Goal: Information Seeking & Learning: Compare options

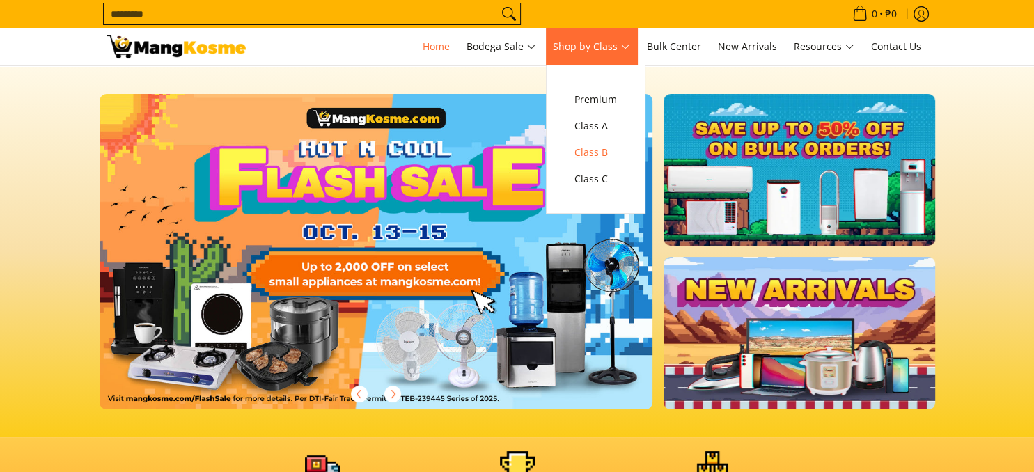
click at [605, 154] on span "Class B" at bounding box center [596, 152] width 42 height 17
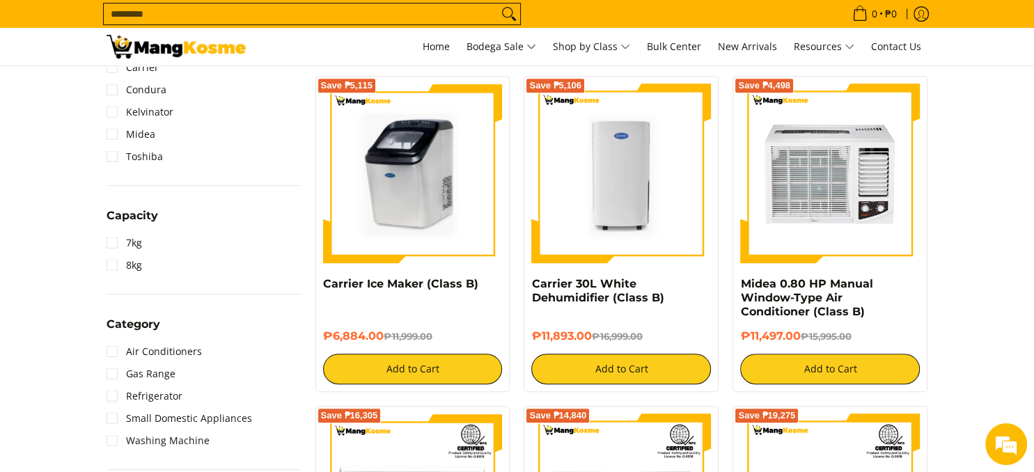
scroll to position [588, 0]
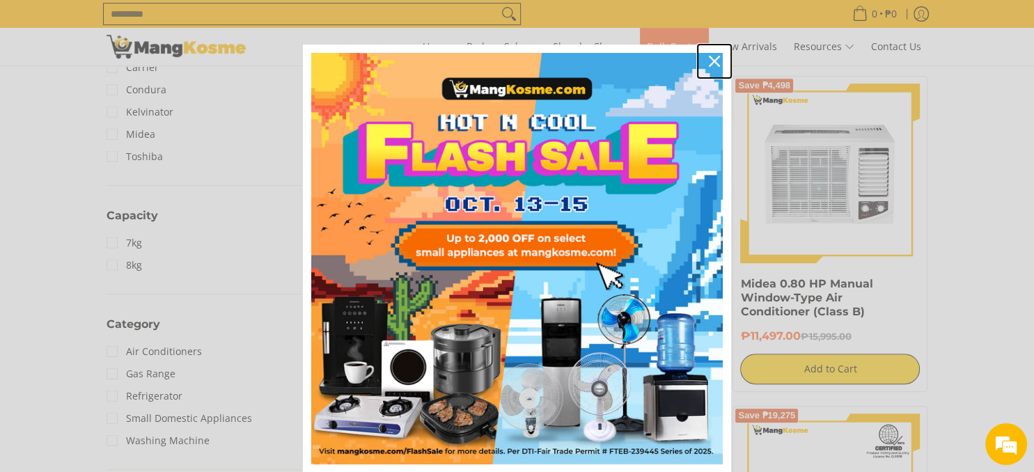
drag, startPoint x: 714, startPoint y: 63, endPoint x: 674, endPoint y: 54, distance: 40.6
click at [713, 62] on icon "close icon" at bounding box center [714, 61] width 11 height 11
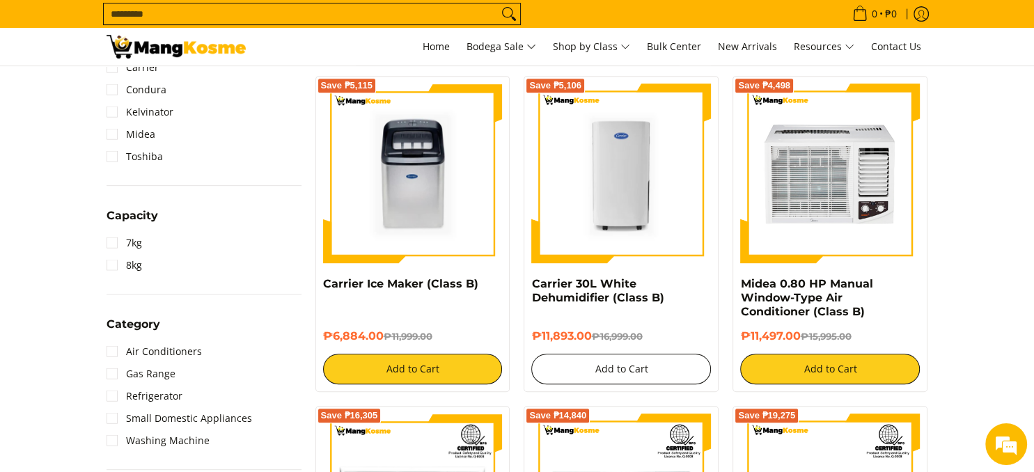
click at [662, 364] on button "Add to Cart" at bounding box center [621, 369] width 180 height 31
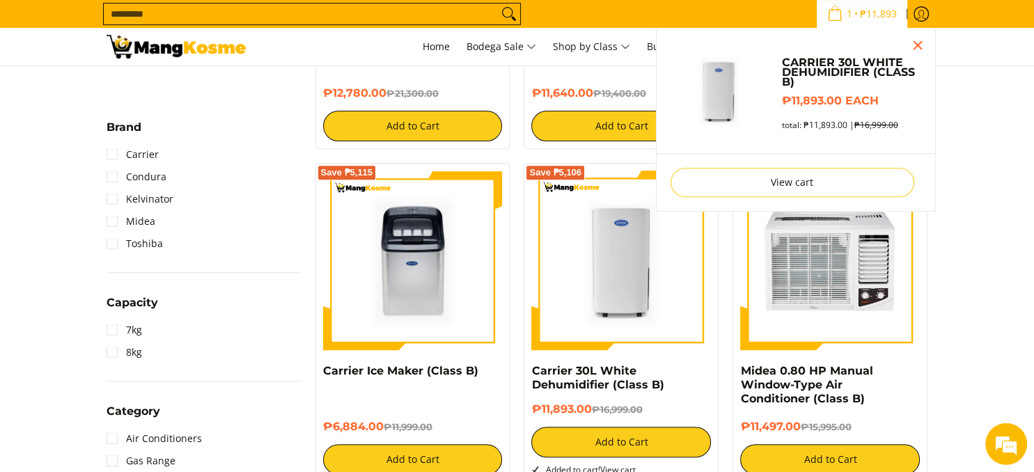
scroll to position [662, 0]
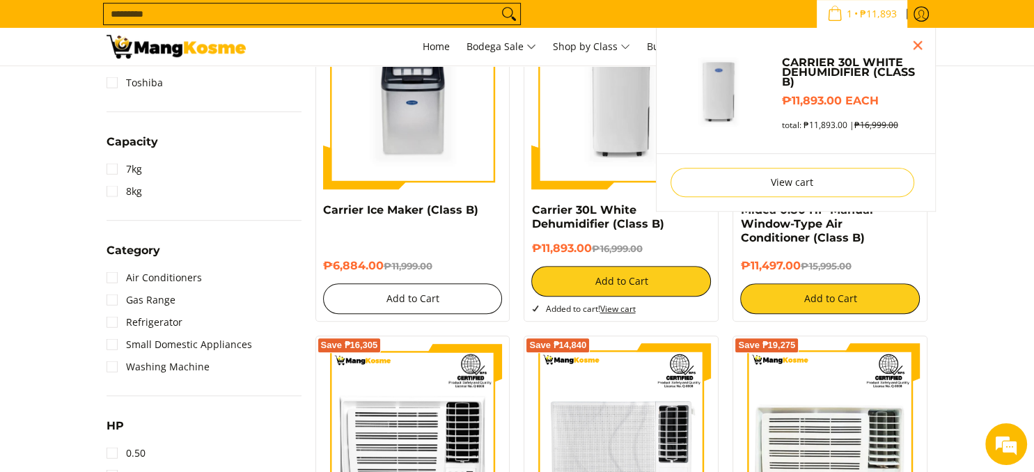
click at [431, 297] on button "Add to Cart" at bounding box center [413, 298] width 180 height 31
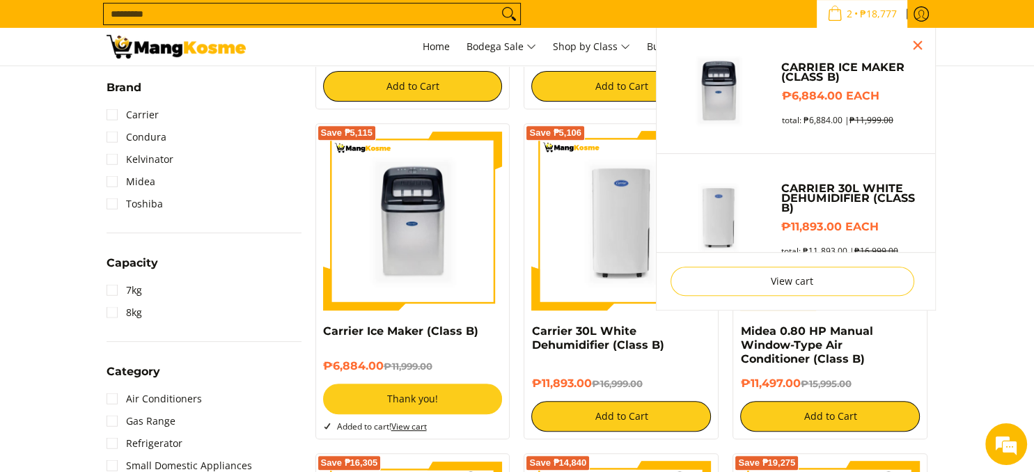
scroll to position [441, 0]
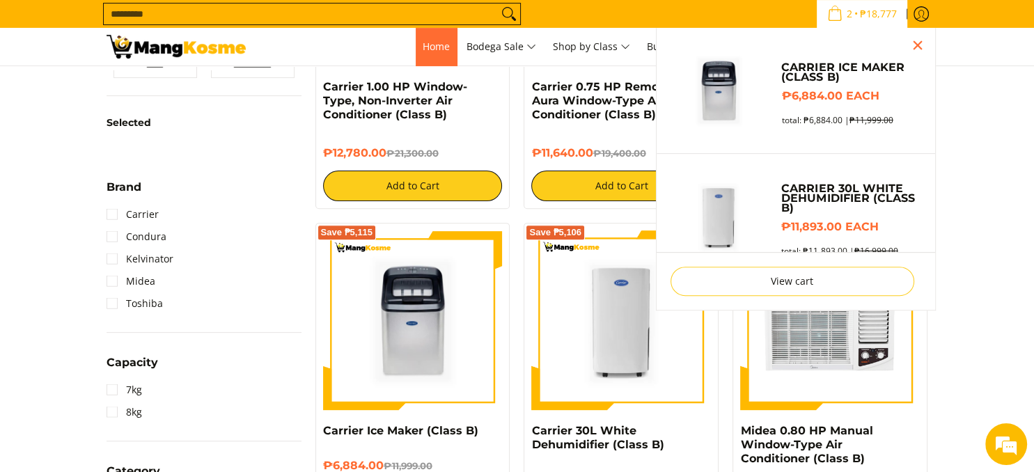
click at [433, 54] on link "Home" at bounding box center [436, 47] width 41 height 38
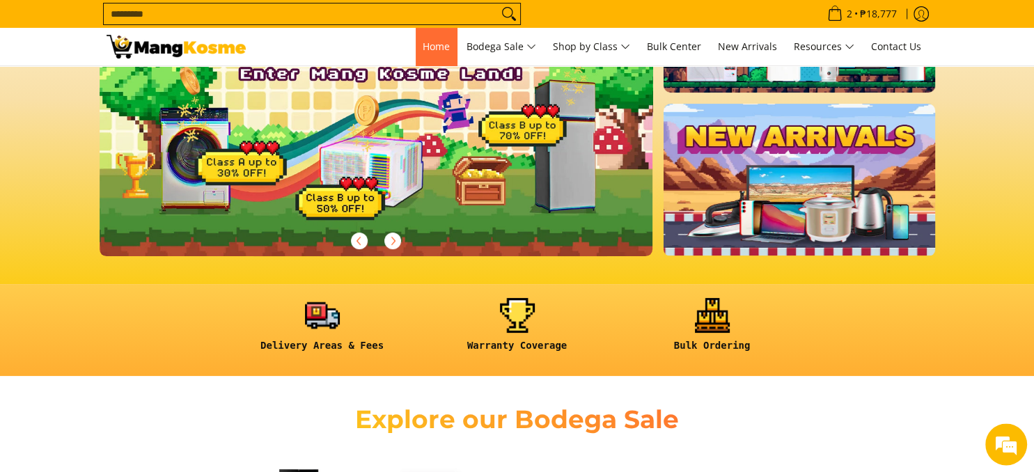
click at [434, 45] on span "Home" at bounding box center [436, 46] width 27 height 13
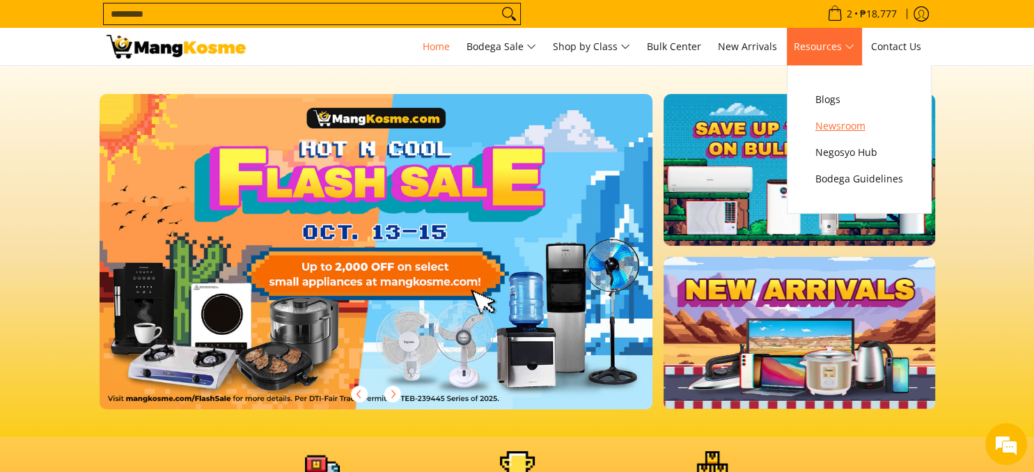
click at [834, 127] on span "Newsroom" at bounding box center [860, 126] width 88 height 17
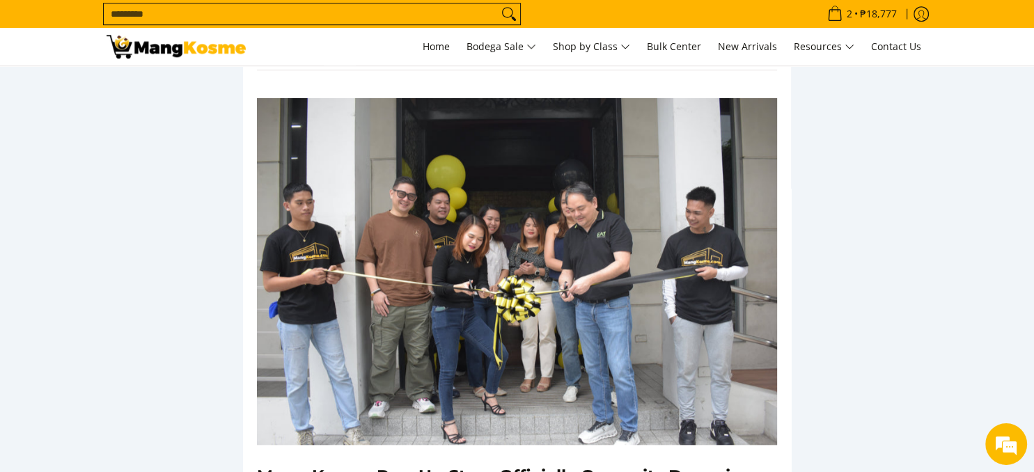
scroll to position [1103, 0]
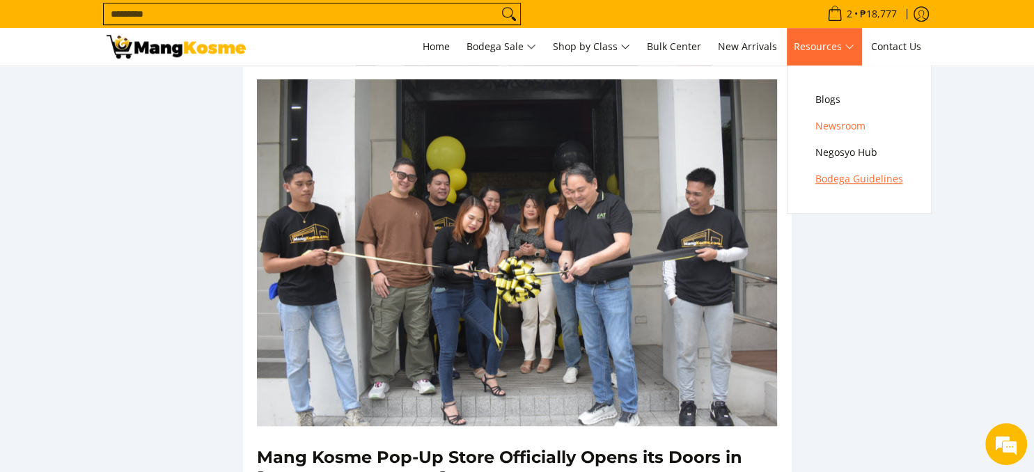
click at [832, 174] on span "Bodega Guidelines" at bounding box center [860, 179] width 88 height 17
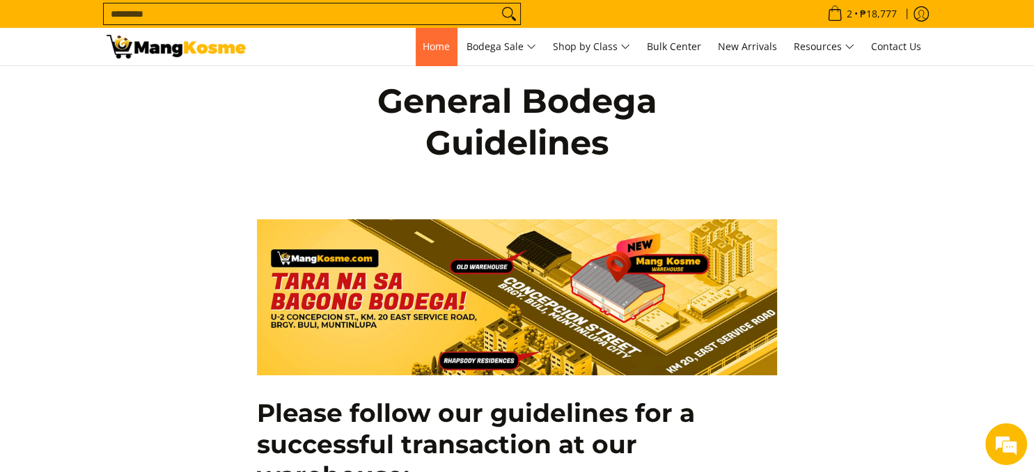
click at [435, 48] on span "Home" at bounding box center [436, 46] width 27 height 13
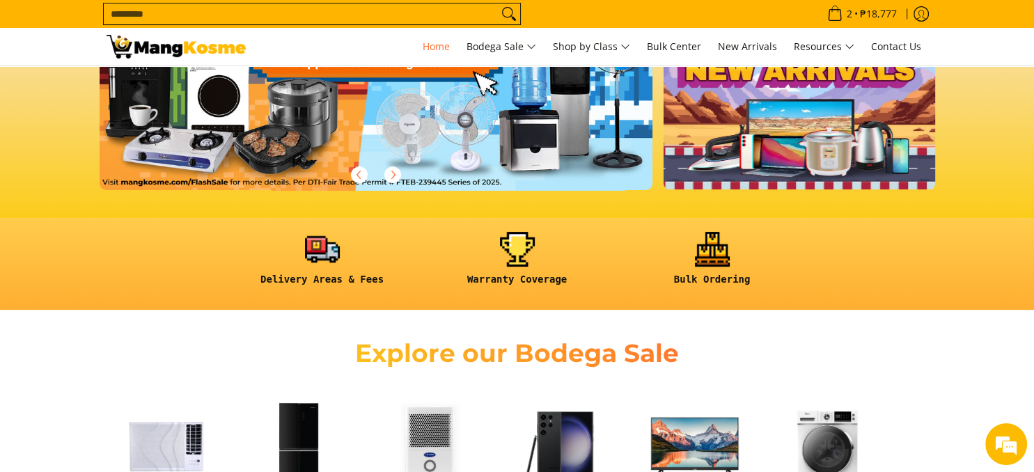
scroll to position [218, 0]
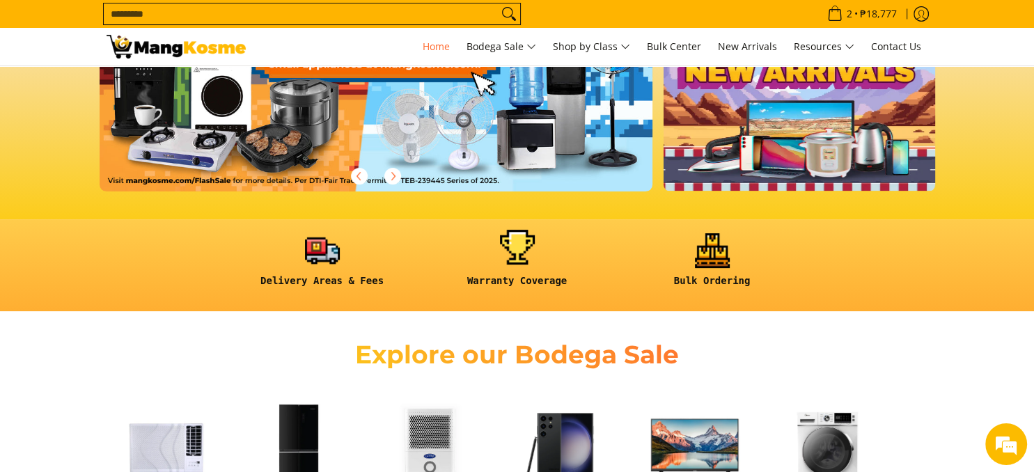
click at [525, 251] on link at bounding box center [517, 265] width 181 height 65
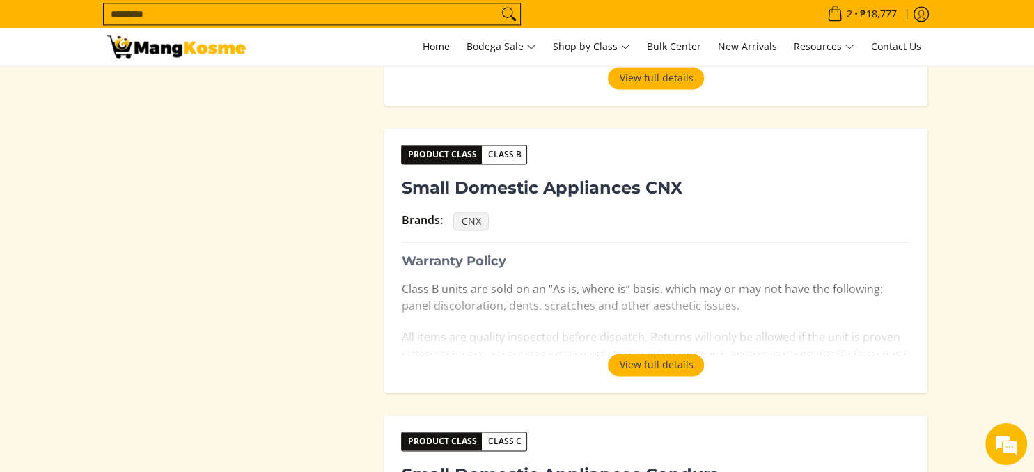
scroll to position [1662, 0]
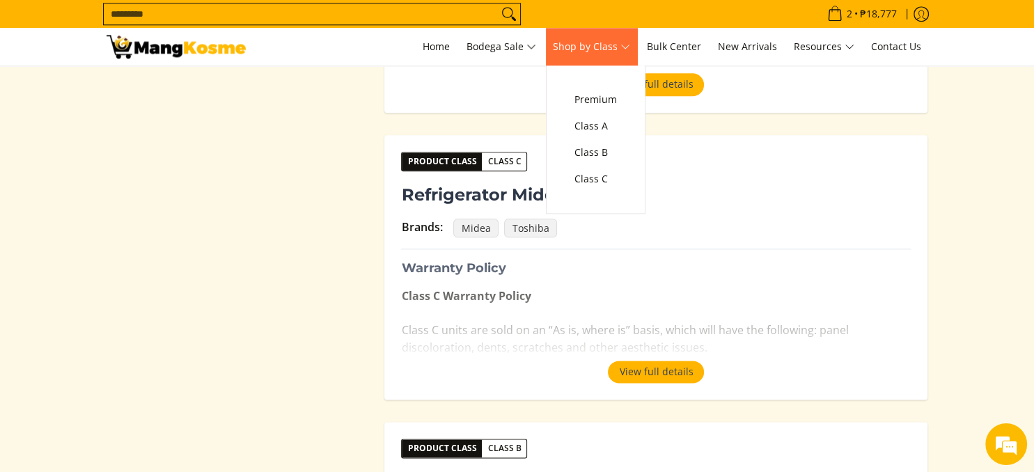
click at [606, 45] on span "Shop by Class" at bounding box center [591, 46] width 77 height 17
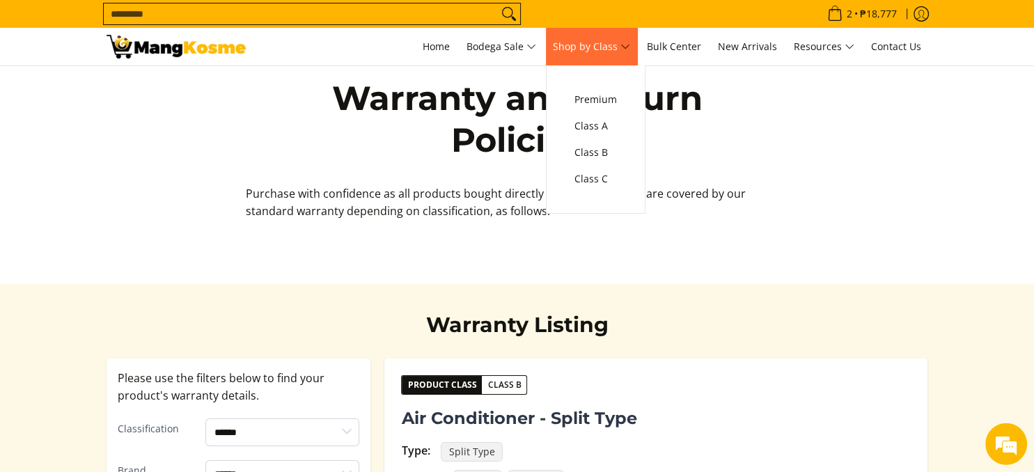
scroll to position [0, 0]
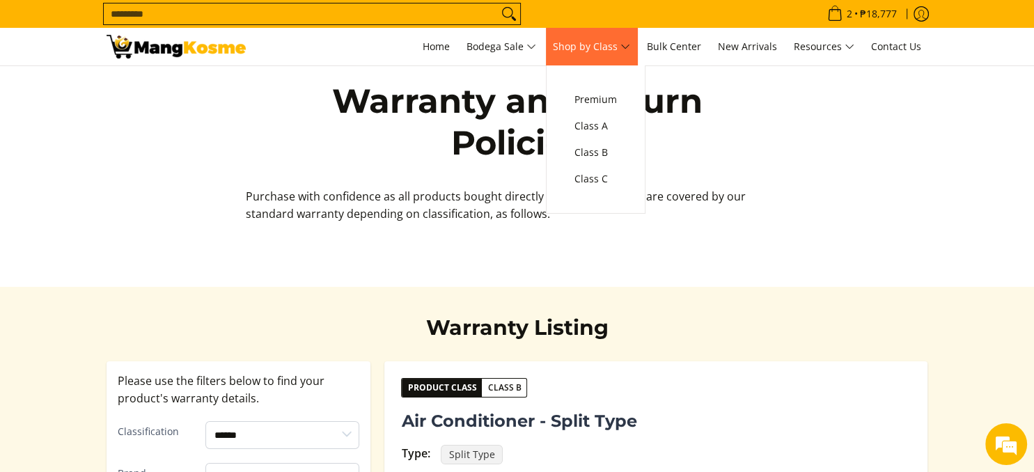
click at [607, 47] on span "Shop by Class" at bounding box center [591, 46] width 77 height 17
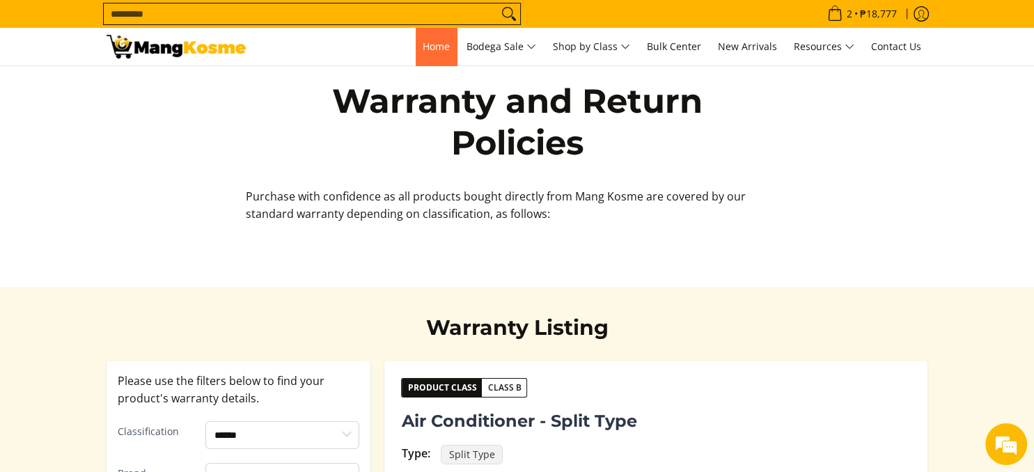
click at [437, 51] on span "Home" at bounding box center [436, 46] width 27 height 13
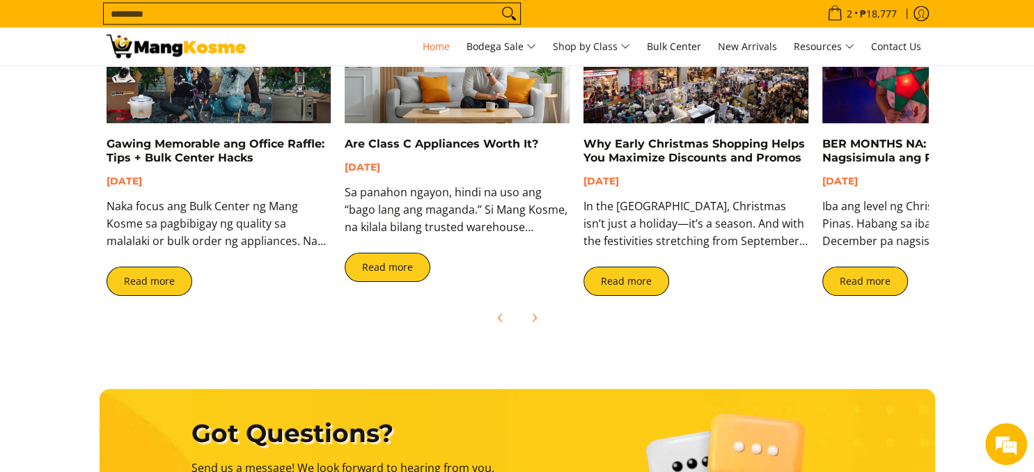
scroll to position [0, 2215]
click at [536, 315] on icon "Next" at bounding box center [534, 318] width 11 height 11
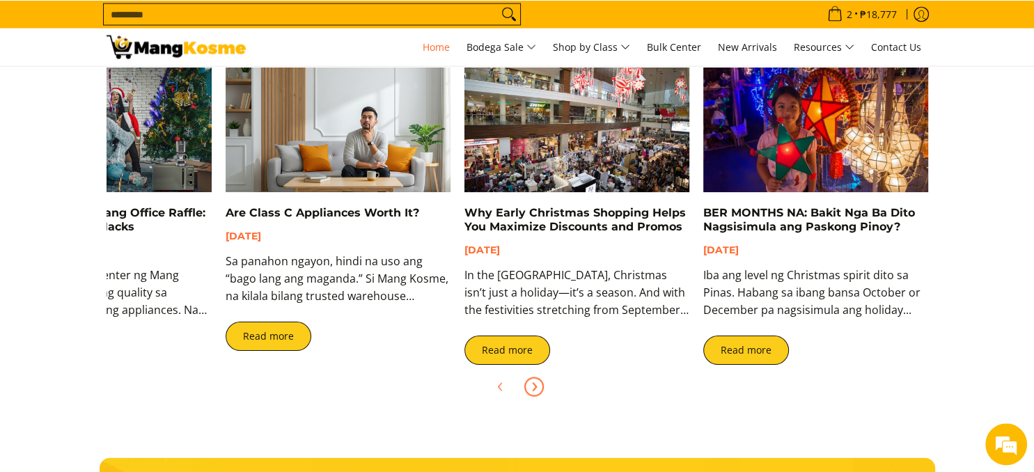
scroll to position [2794, 0]
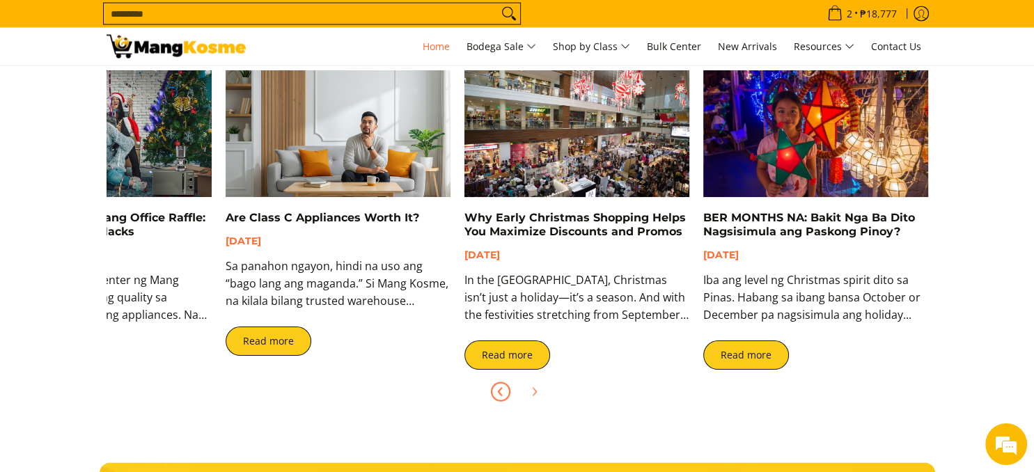
click at [499, 387] on icon "Previous" at bounding box center [500, 392] width 11 height 11
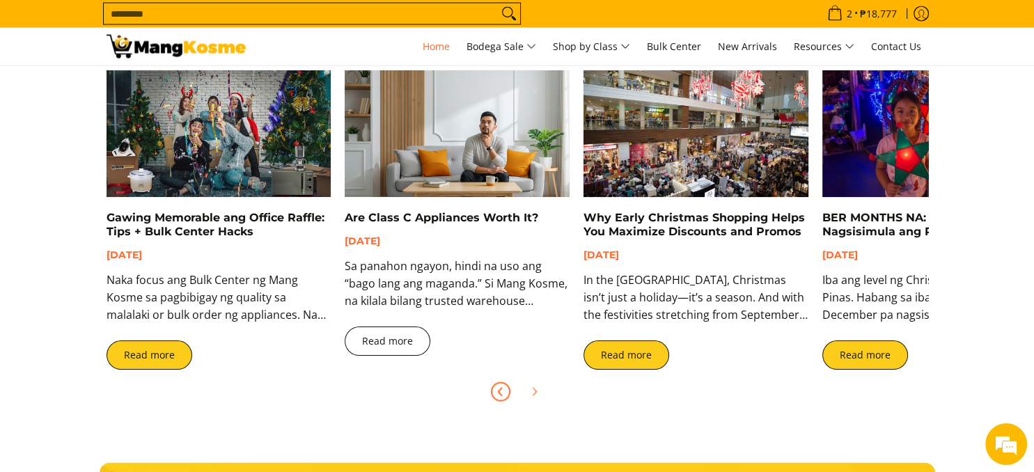
click at [415, 350] on link "Read more" at bounding box center [388, 341] width 86 height 29
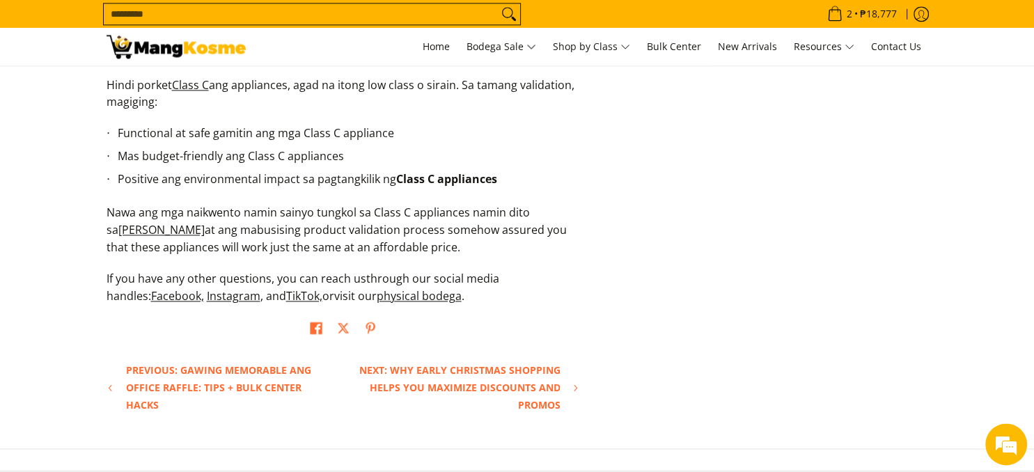
scroll to position [1912, 0]
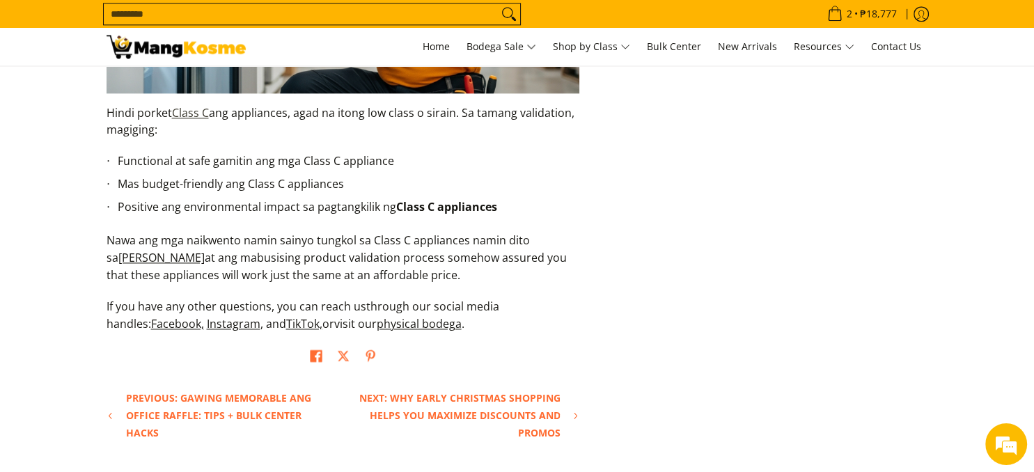
click at [196, 111] on link "Class C" at bounding box center [190, 112] width 37 height 15
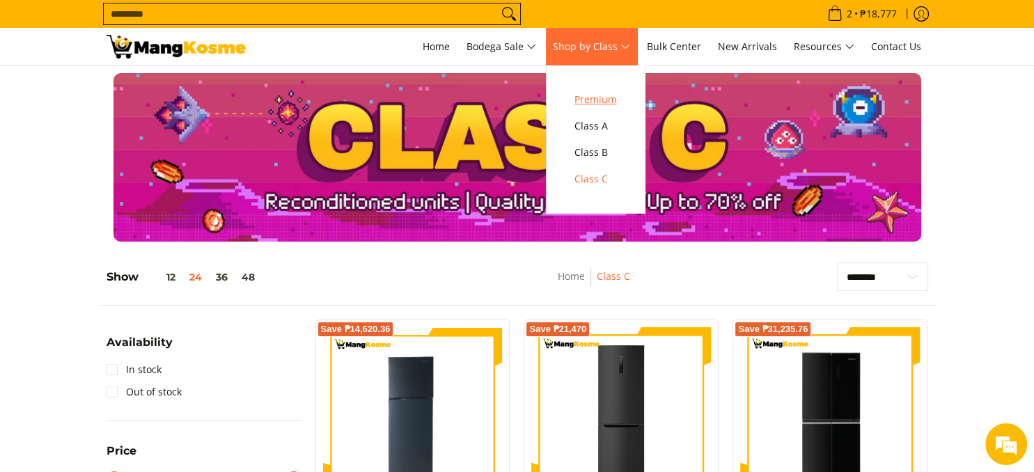
click at [607, 104] on span "Premium" at bounding box center [596, 99] width 42 height 17
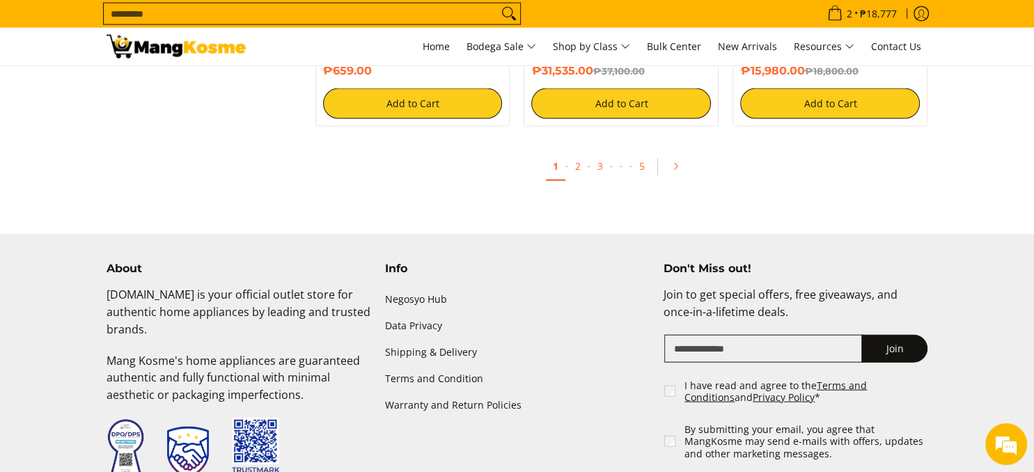
scroll to position [3089, 0]
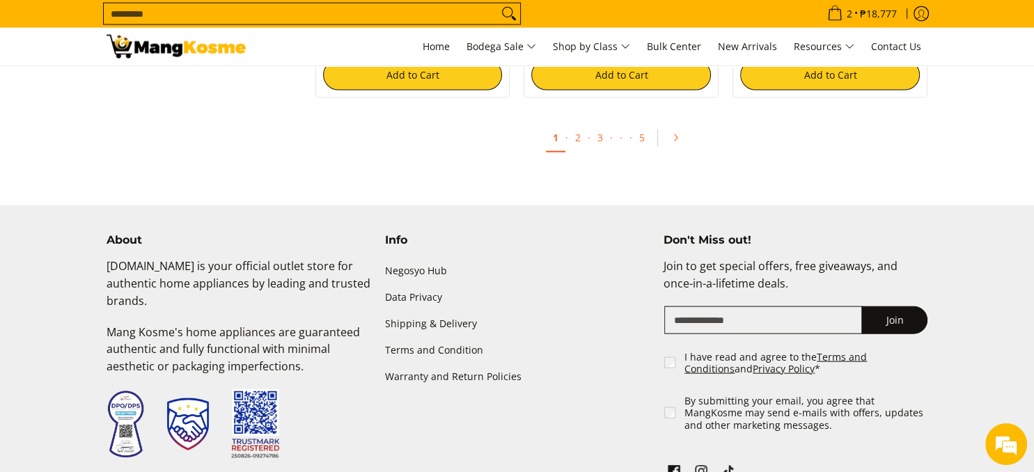
click at [402, 20] on input "Search..." at bounding box center [301, 13] width 394 height 21
click at [436, 48] on span "Home" at bounding box center [436, 46] width 27 height 13
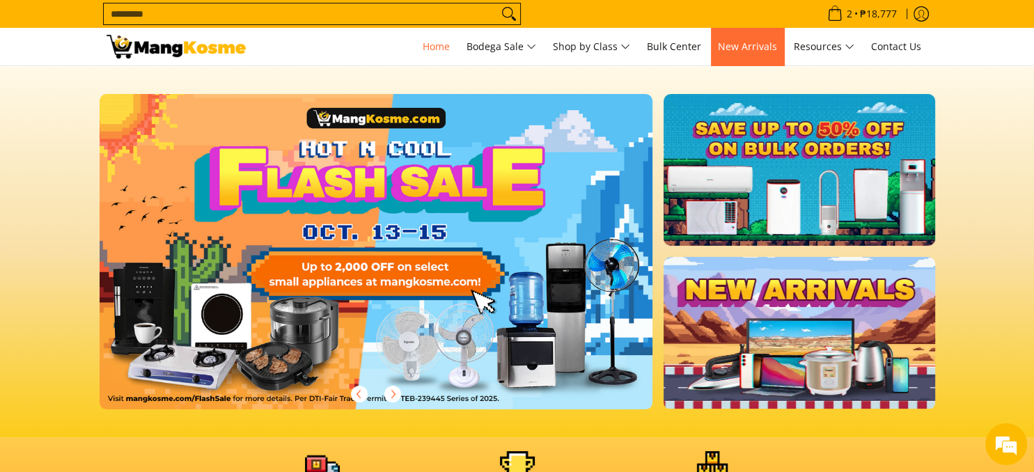
click at [756, 40] on link "New Arrivals" at bounding box center [747, 47] width 73 height 38
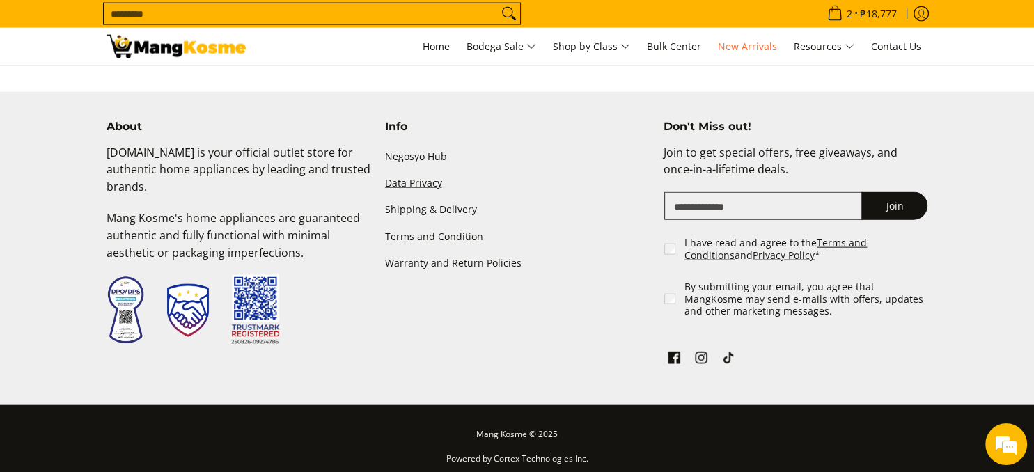
scroll to position [3023, 0]
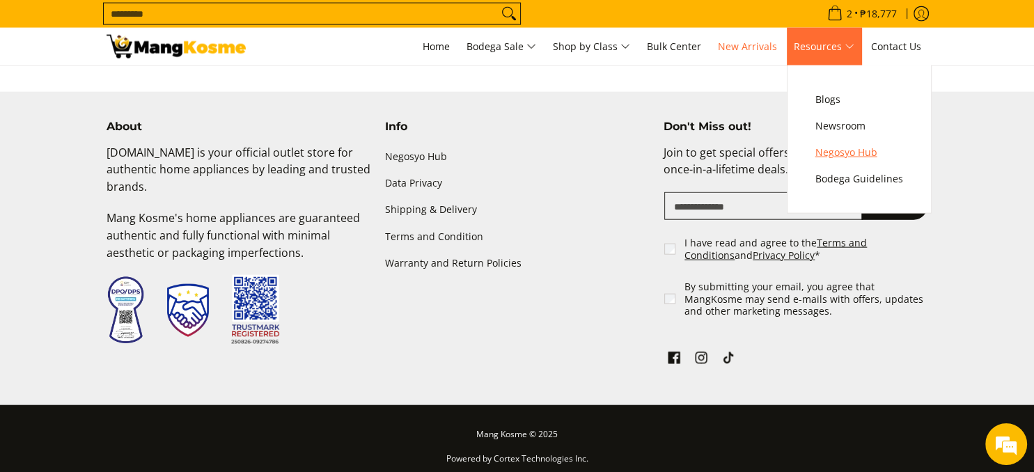
click at [855, 156] on span "Negosyo Hub" at bounding box center [860, 152] width 88 height 17
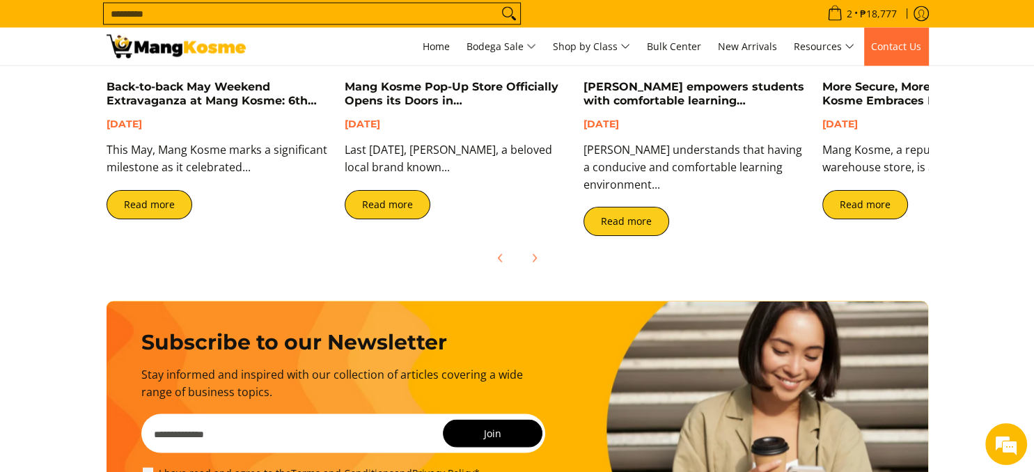
click at [901, 54] on link "Contact Us" at bounding box center [896, 47] width 64 height 38
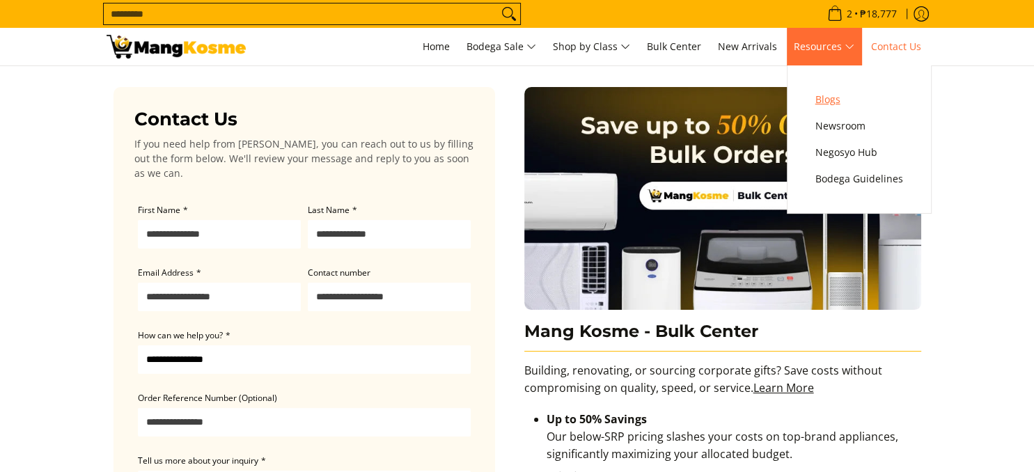
click at [835, 102] on span "Blogs" at bounding box center [860, 99] width 88 height 17
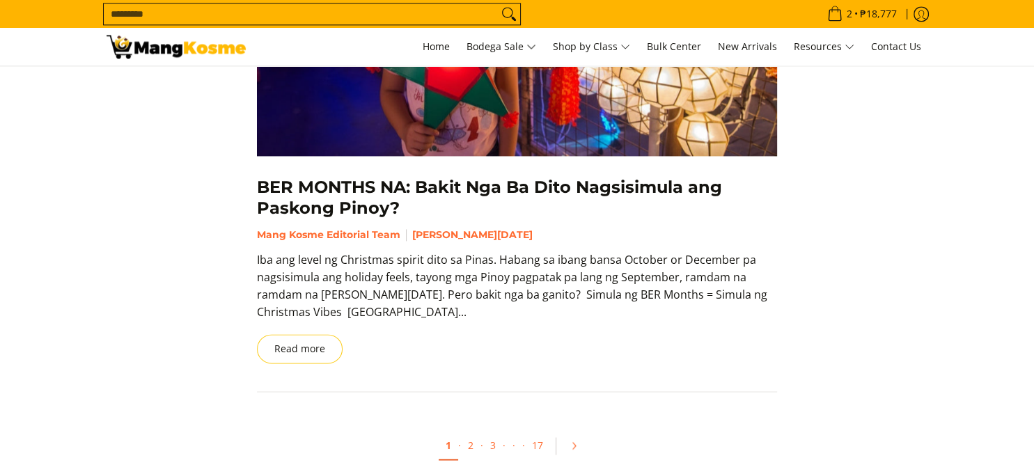
scroll to position [2133, 0]
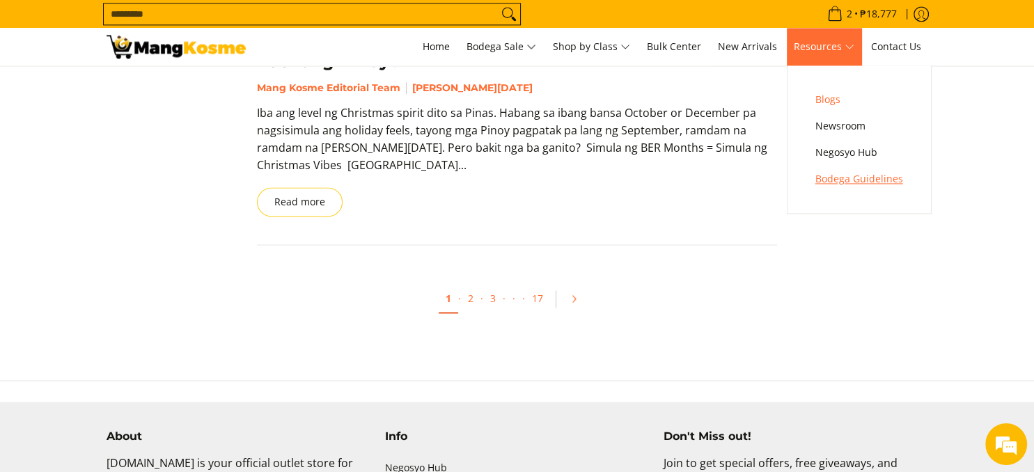
click at [839, 179] on span "Bodega Guidelines" at bounding box center [860, 179] width 88 height 17
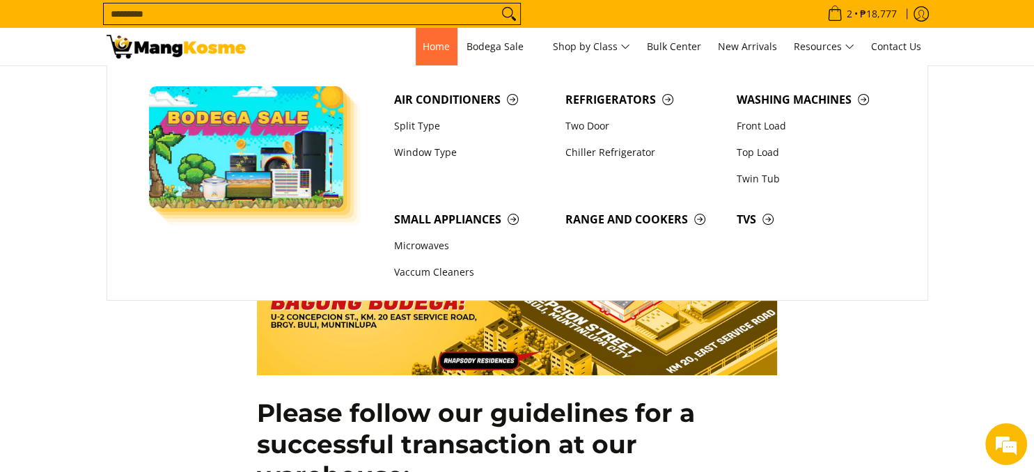
click at [428, 49] on span "Home" at bounding box center [436, 46] width 27 height 13
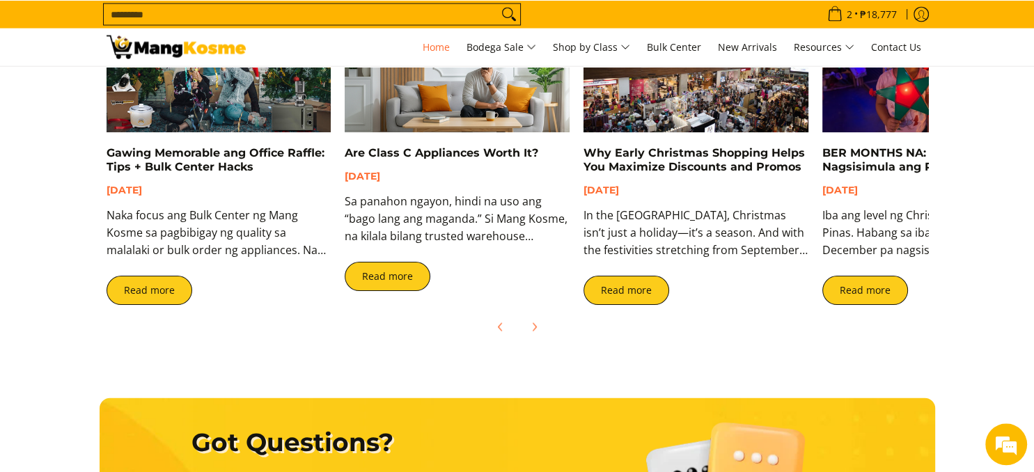
scroll to position [2942, 0]
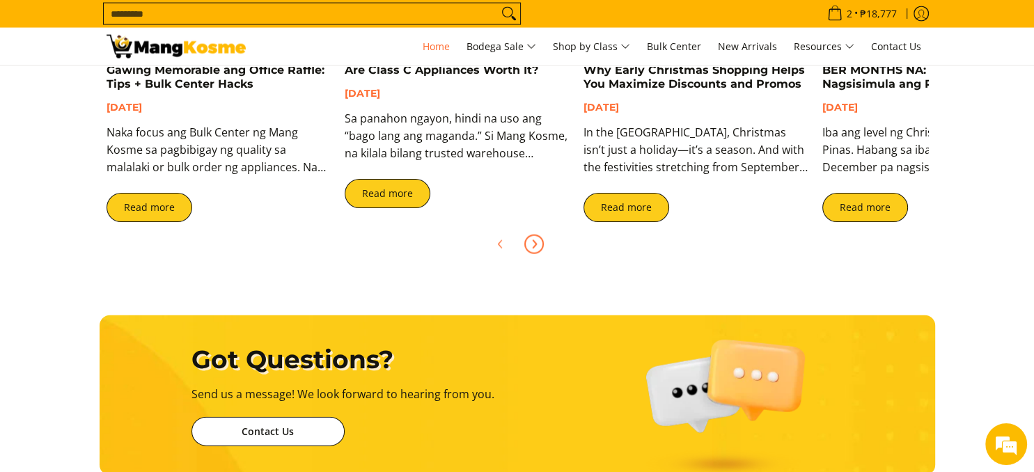
click at [542, 241] on button "Next" at bounding box center [534, 244] width 31 height 31
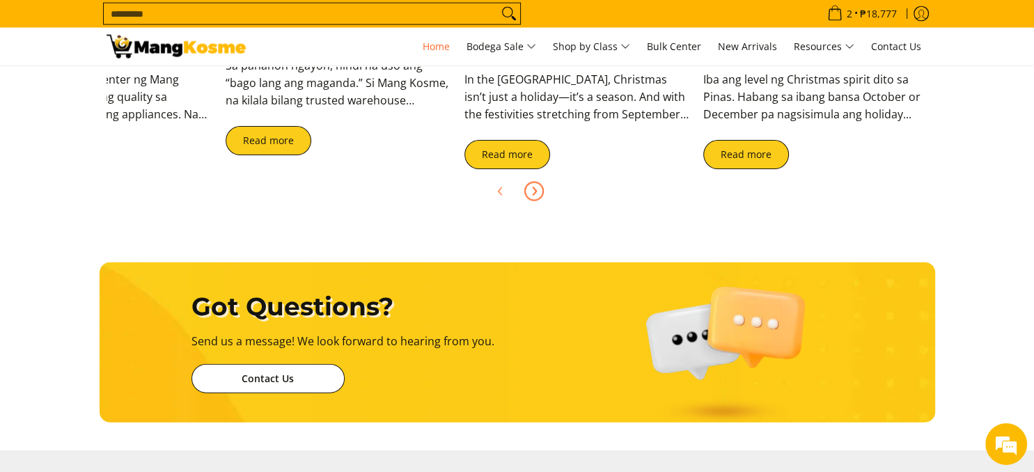
scroll to position [0, 0]
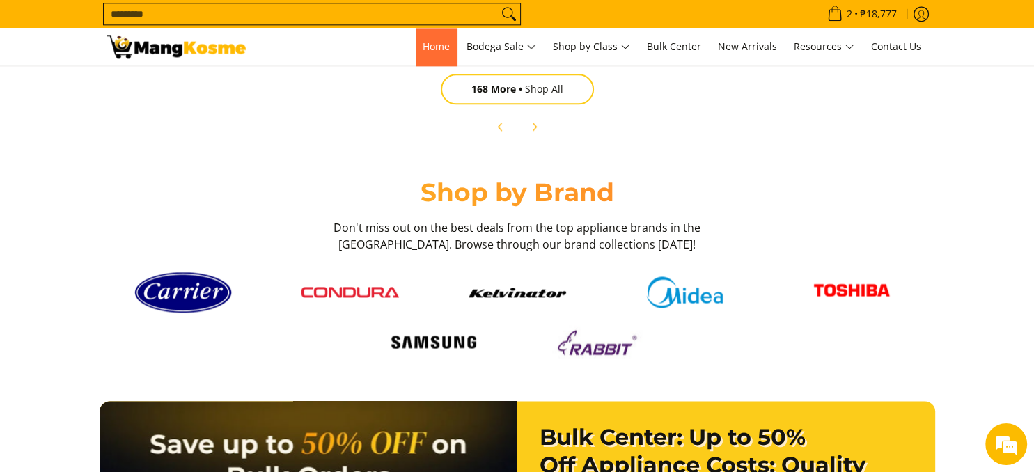
click at [439, 43] on span "Home" at bounding box center [436, 46] width 27 height 13
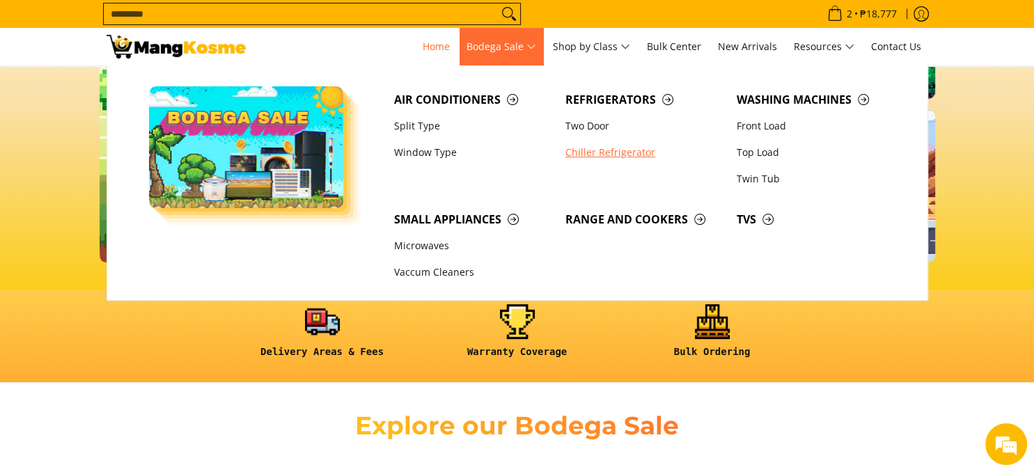
scroll to position [0, 554]
click at [499, 223] on span "Small Appliances" at bounding box center [472, 219] width 157 height 17
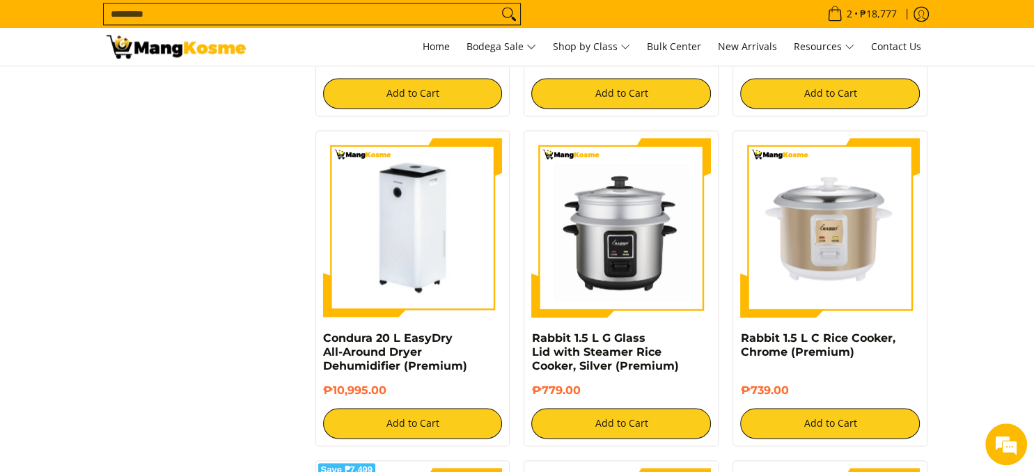
scroll to position [1986, 0]
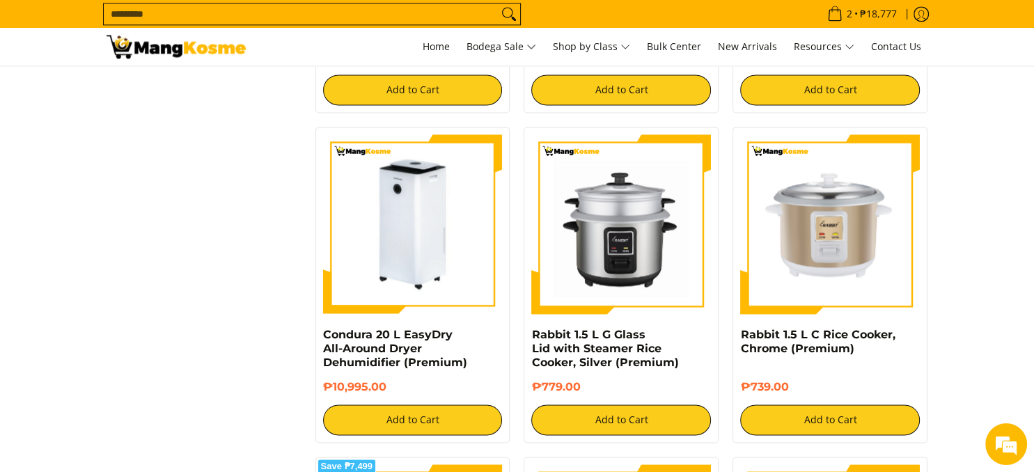
click at [421, 256] on img at bounding box center [413, 224] width 180 height 180
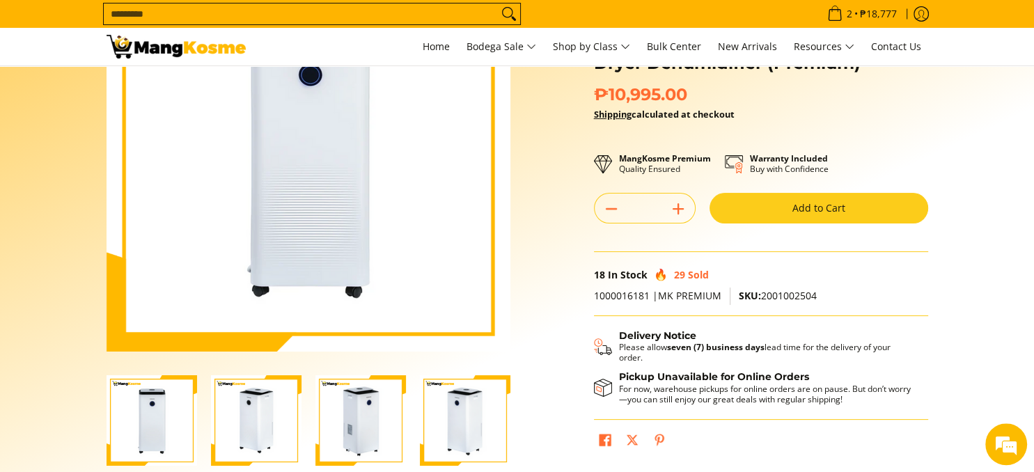
scroll to position [147, 0]
click at [258, 404] on img "Condura 20 L EasyDry All-Around Dryer Dehumidifier (Premium)-2" at bounding box center [256, 420] width 91 height 91
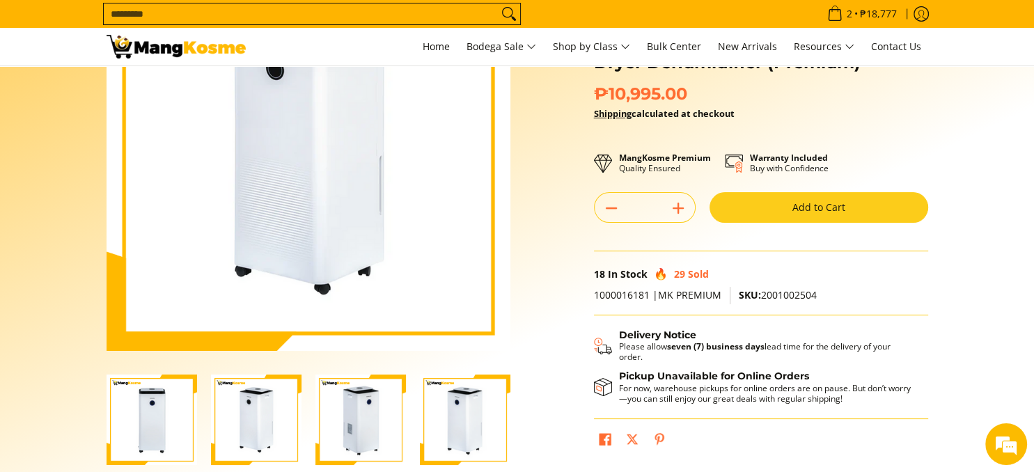
click at [360, 411] on img "Condura 20 L EasyDry All-Around Dryer Dehumidifier (Premium)-3" at bounding box center [361, 420] width 91 height 91
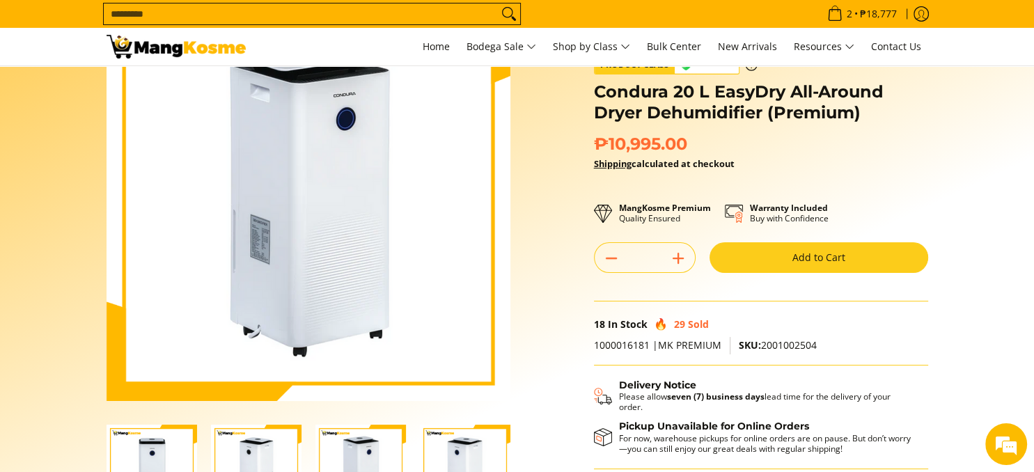
scroll to position [73, 0]
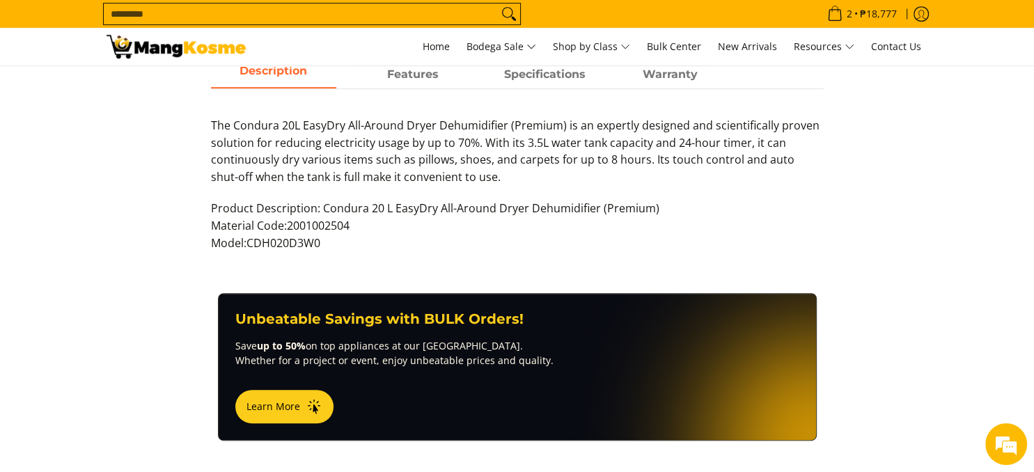
scroll to position [588, 0]
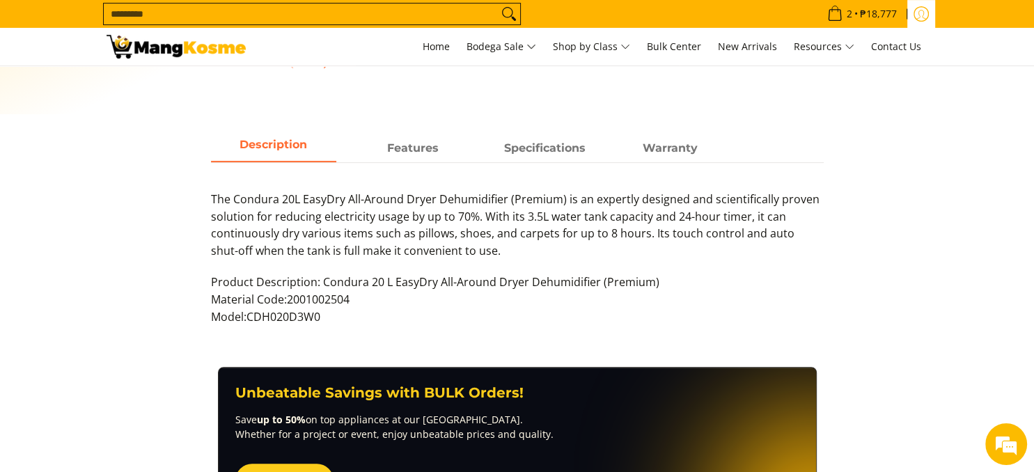
click at [928, 14] on icon "Log in" at bounding box center [921, 14] width 15 height 15
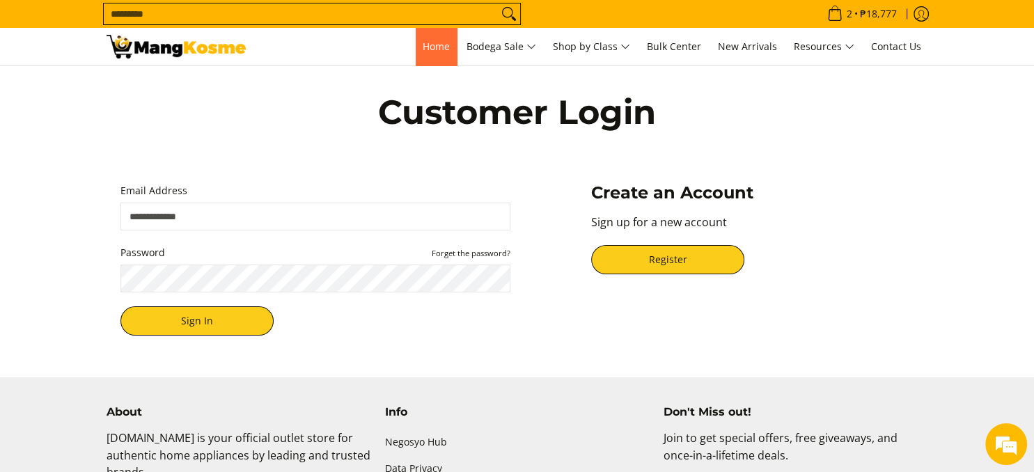
click at [439, 49] on span "Home" at bounding box center [436, 46] width 27 height 13
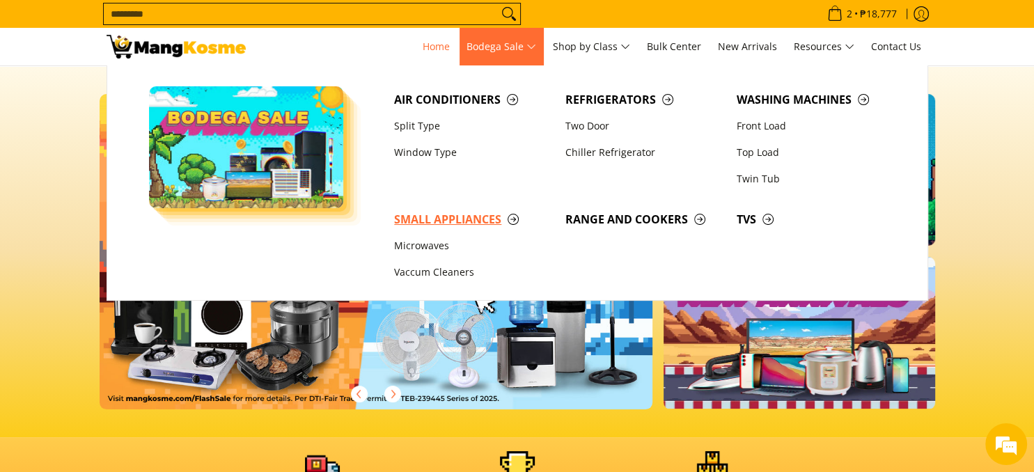
click at [468, 224] on span "Small Appliances" at bounding box center [472, 219] width 157 height 17
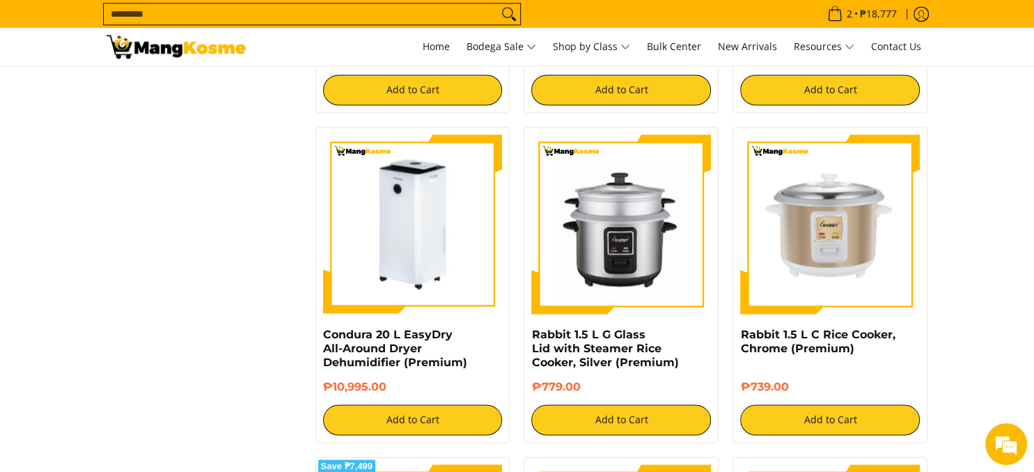
click at [440, 205] on img at bounding box center [413, 224] width 180 height 180
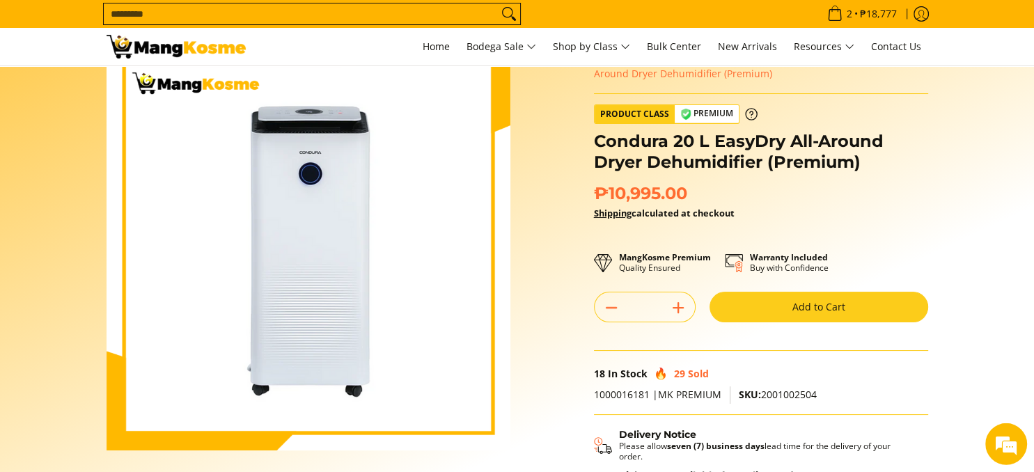
scroll to position [147, 0]
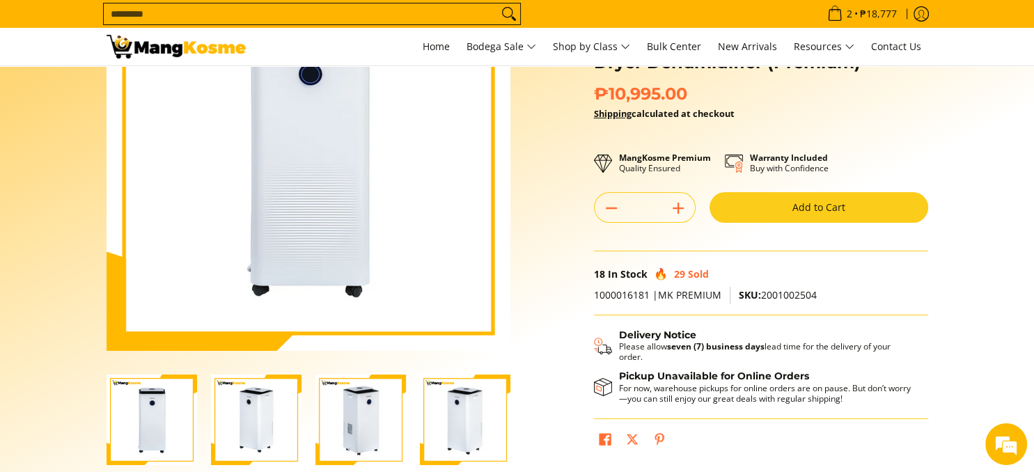
click at [254, 410] on img "Condura 20 L EasyDry All-Around Dryer Dehumidifier (Premium)-2" at bounding box center [256, 420] width 91 height 91
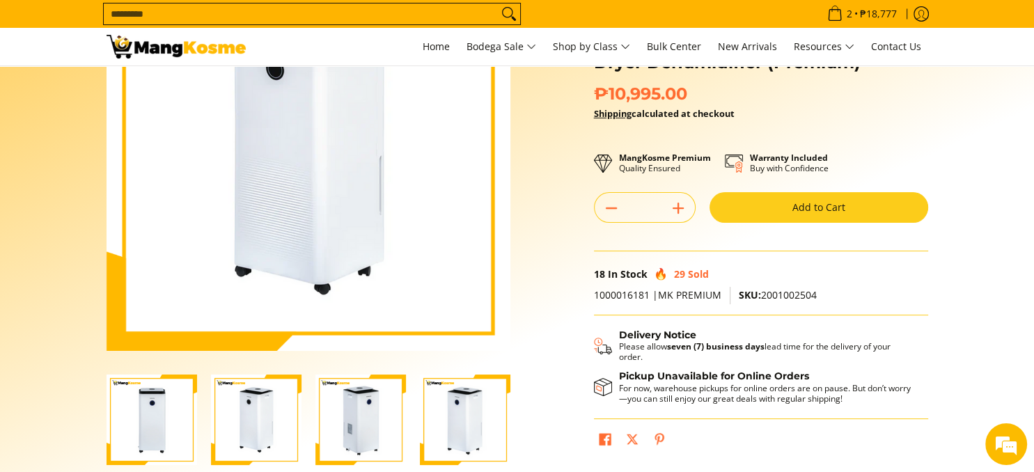
click at [351, 413] on img "Condura 20 L EasyDry All-Around Dryer Dehumidifier (Premium)-3" at bounding box center [361, 420] width 91 height 91
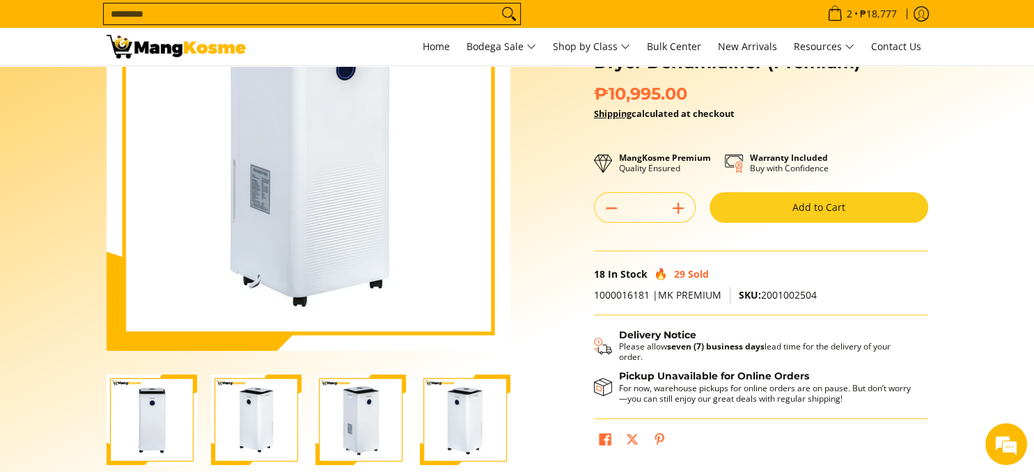
click at [464, 419] on img "Condura 20 L EasyDry All-Around Dryer Dehumidifier (Premium)-4" at bounding box center [465, 420] width 91 height 91
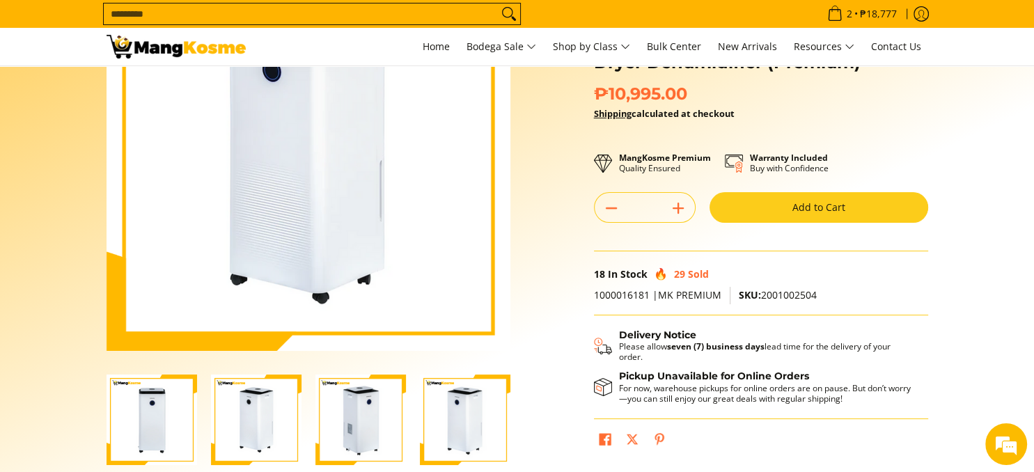
scroll to position [73, 0]
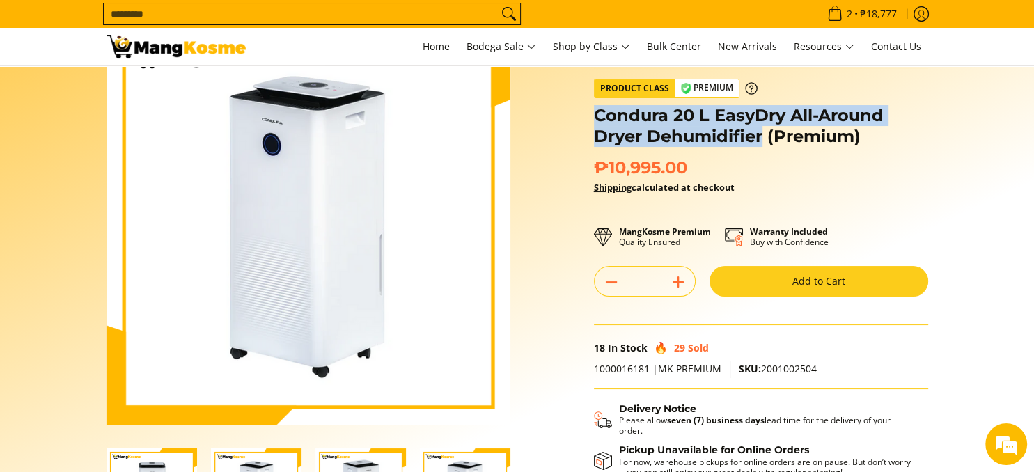
drag, startPoint x: 595, startPoint y: 117, endPoint x: 763, endPoint y: 138, distance: 169.1
click at [763, 138] on h1 "Condura 20 L EasyDry All-Around Dryer Dehumidifier (Premium)" at bounding box center [761, 126] width 334 height 42
copy h1 "Condura 20 L EasyDry All-Around Dryer Dehumidifier"
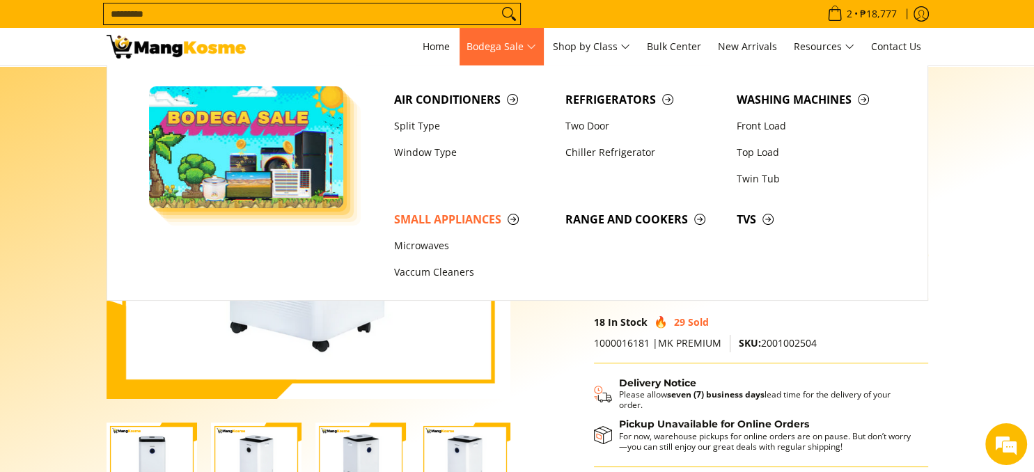
scroll to position [0, 0]
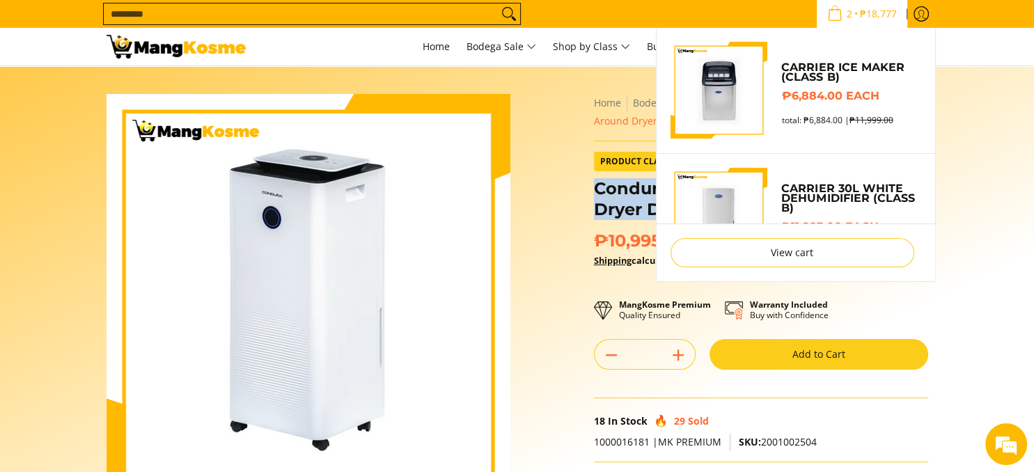
click at [724, 187] on img "Sub Menu" at bounding box center [720, 217] width 98 height 98
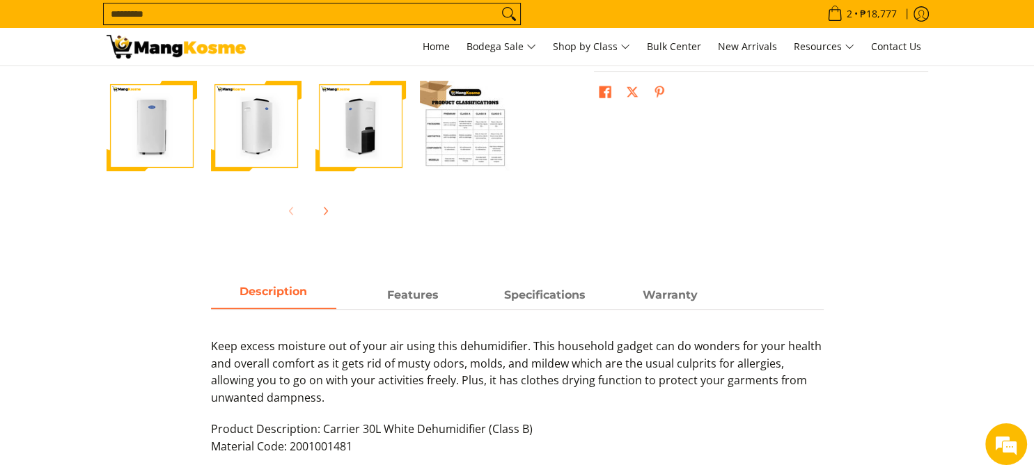
scroll to position [294, 0]
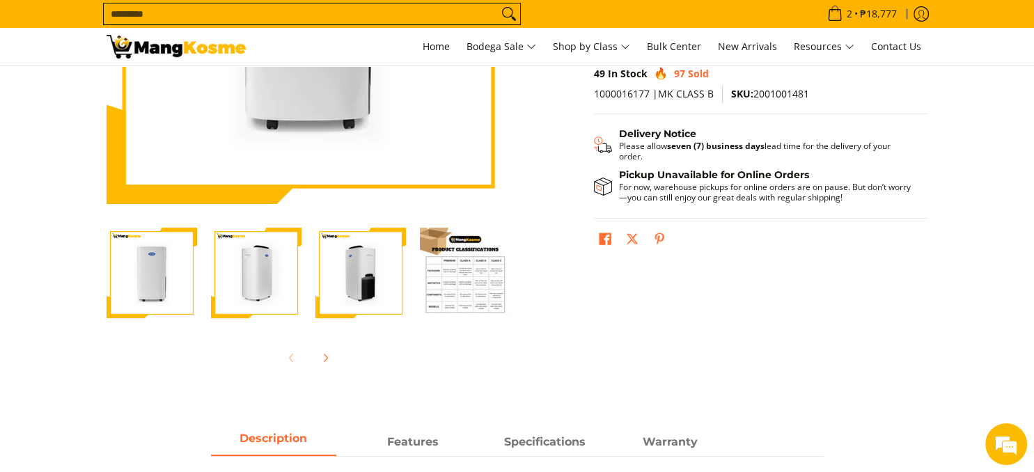
click at [446, 272] on img "Carrier 30L White Dehumidifier (Class B)-4" at bounding box center [465, 273] width 91 height 91
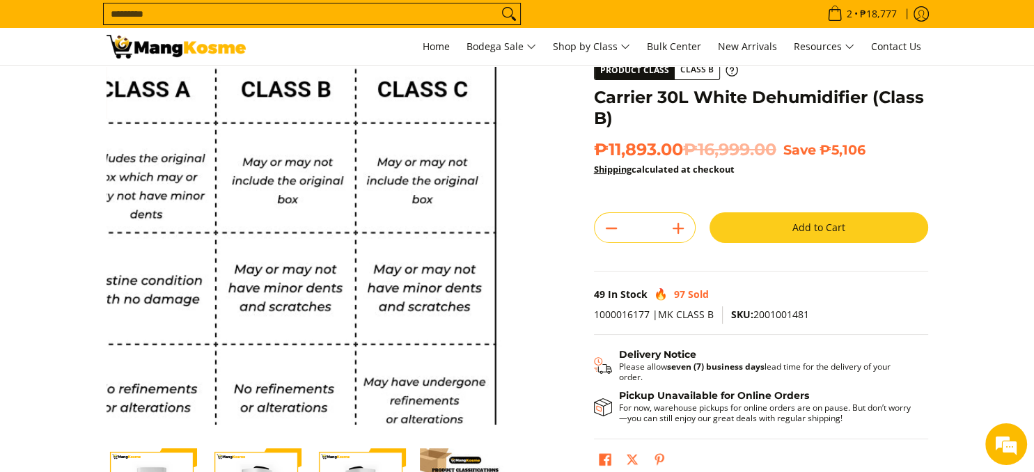
scroll to position [147, 0]
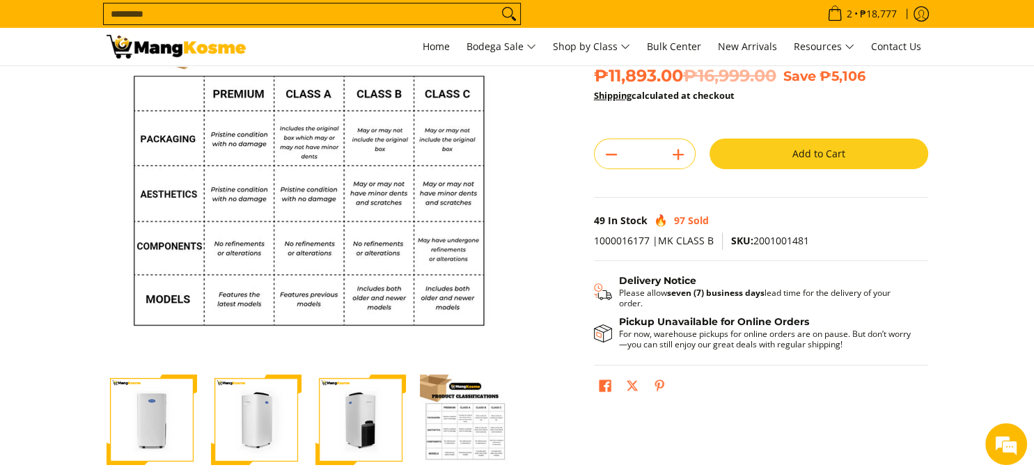
click at [167, 419] on img "carrier-30-liter-dehumidier-premium-full-view-mang-kosme" at bounding box center [152, 420] width 91 height 91
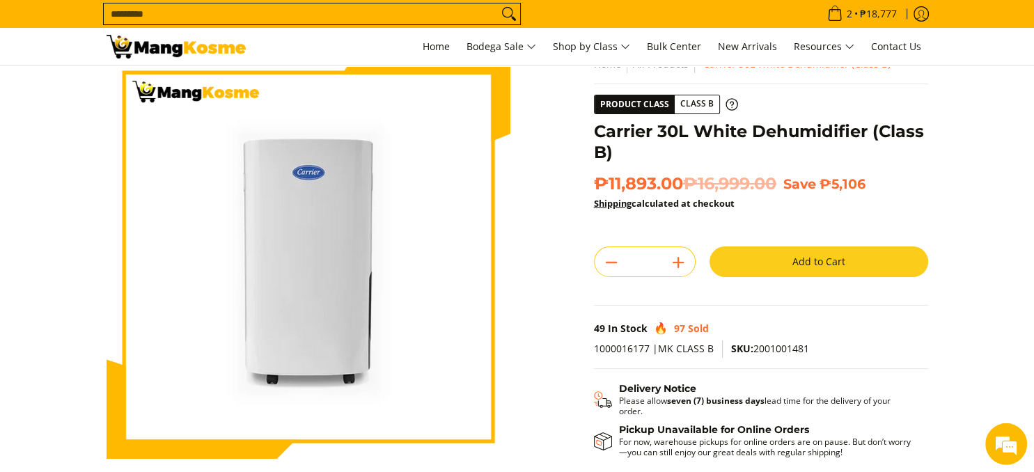
scroll to position [0, 0]
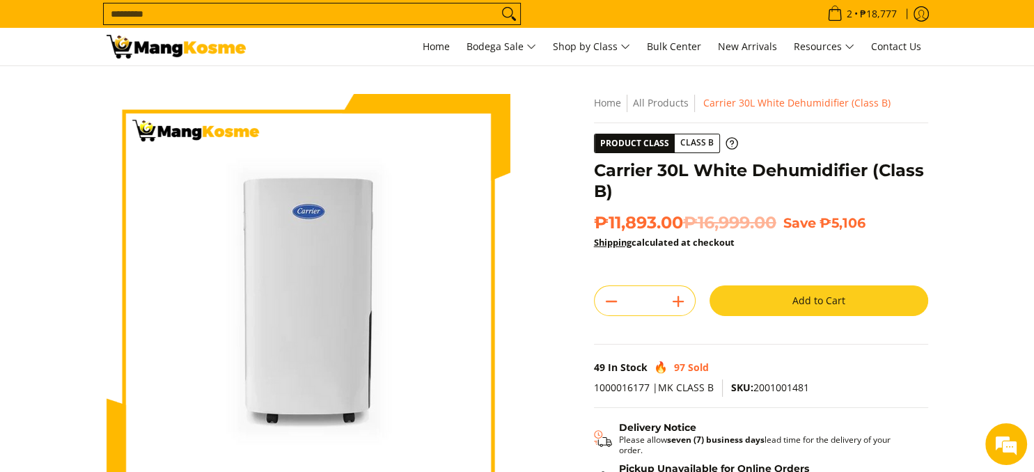
click at [375, 273] on img at bounding box center [309, 296] width 404 height 404
click at [344, 272] on img at bounding box center [309, 296] width 404 height 404
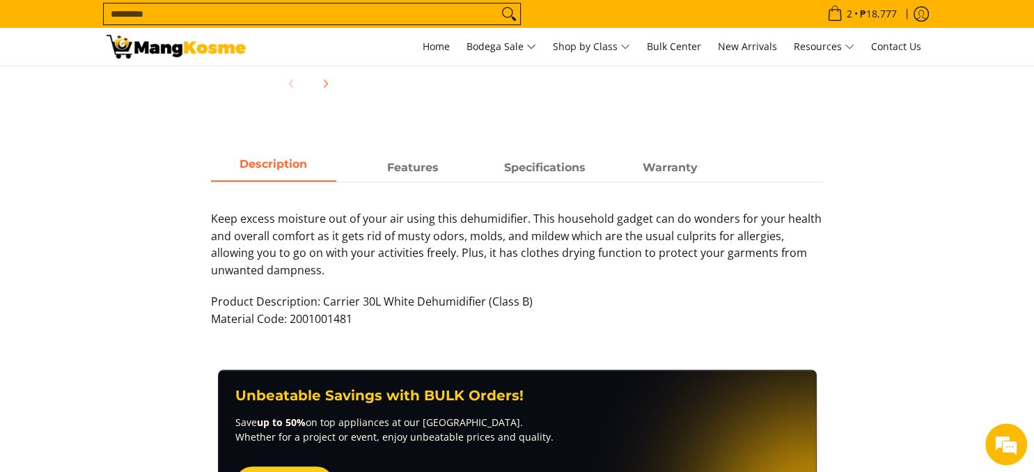
scroll to position [588, 0]
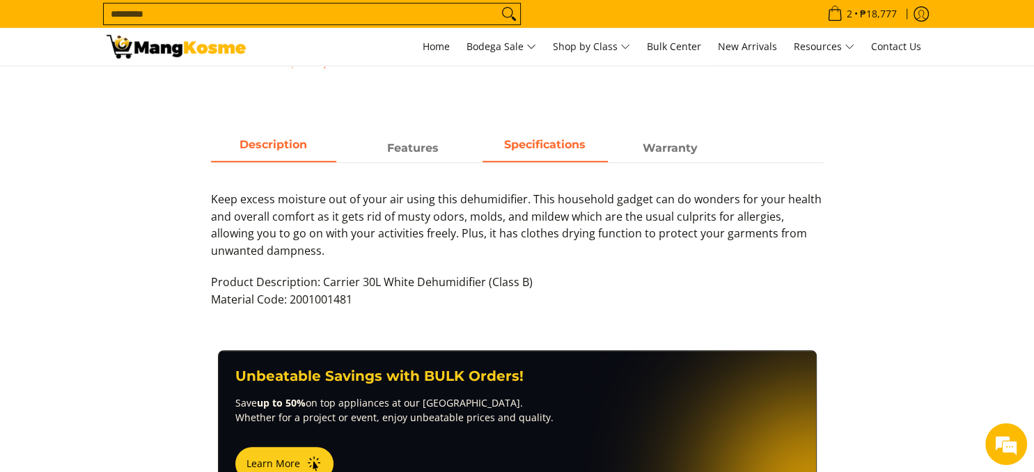
click at [567, 143] on strong "Specifications" at bounding box center [544, 144] width 81 height 13
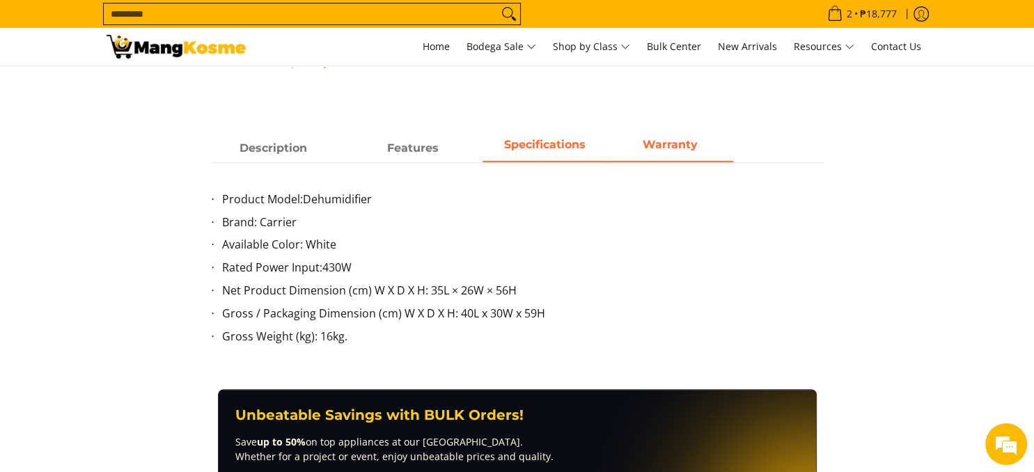
click at [673, 150] on strong "Warranty" at bounding box center [670, 144] width 55 height 13
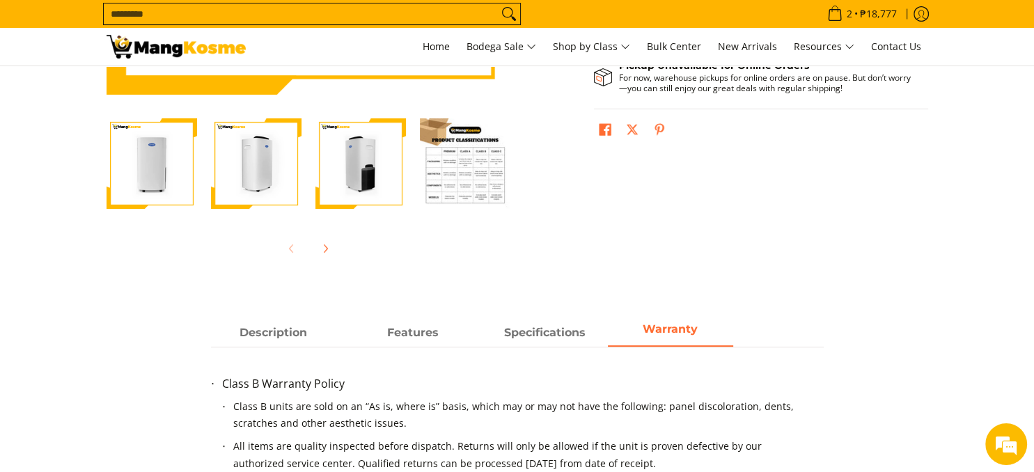
scroll to position [368, 0]
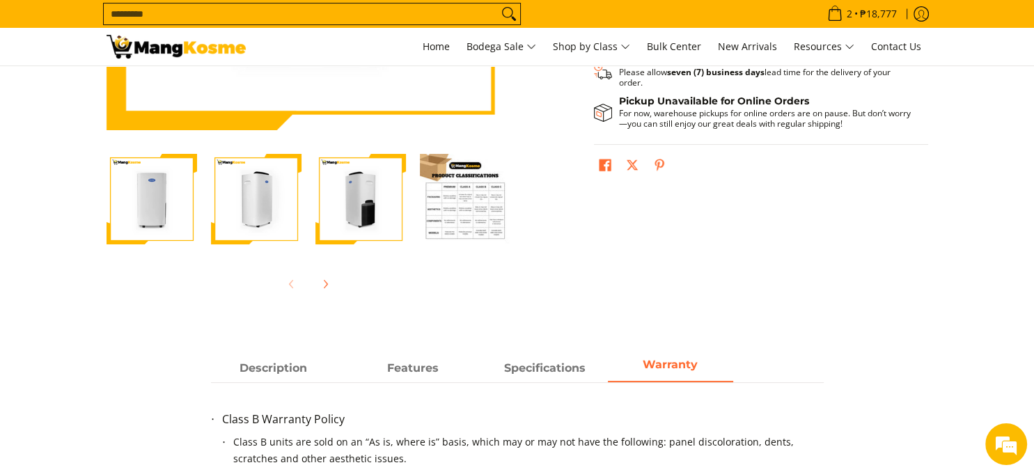
click at [375, 201] on img "Carrier 30L White Dehumidifier (Class B)-3" at bounding box center [361, 199] width 91 height 91
click at [244, 206] on img "Carrier 30L White Dehumidifier (Class B)-2" at bounding box center [256, 199] width 91 height 91
click at [155, 202] on img "carrier-30-liter-dehumidier-premium-full-view-mang-kosme" at bounding box center [152, 199] width 91 height 91
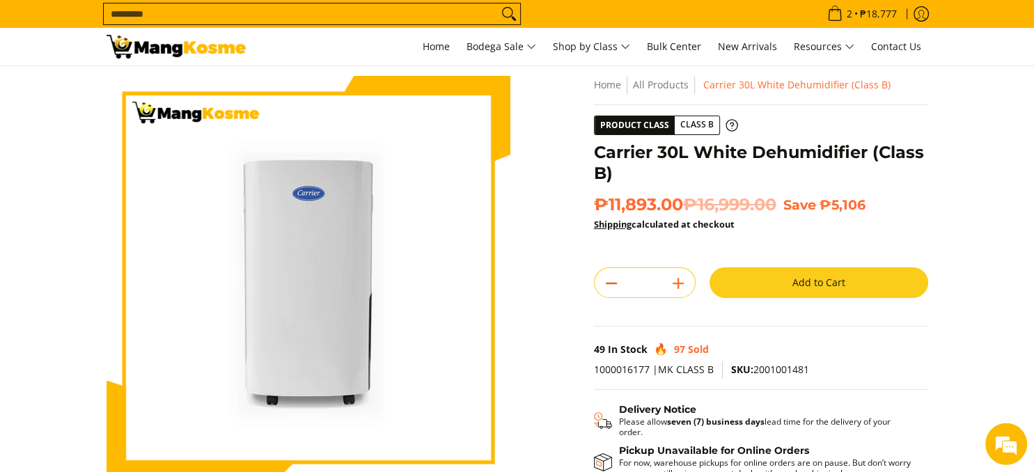
scroll to position [0, 0]
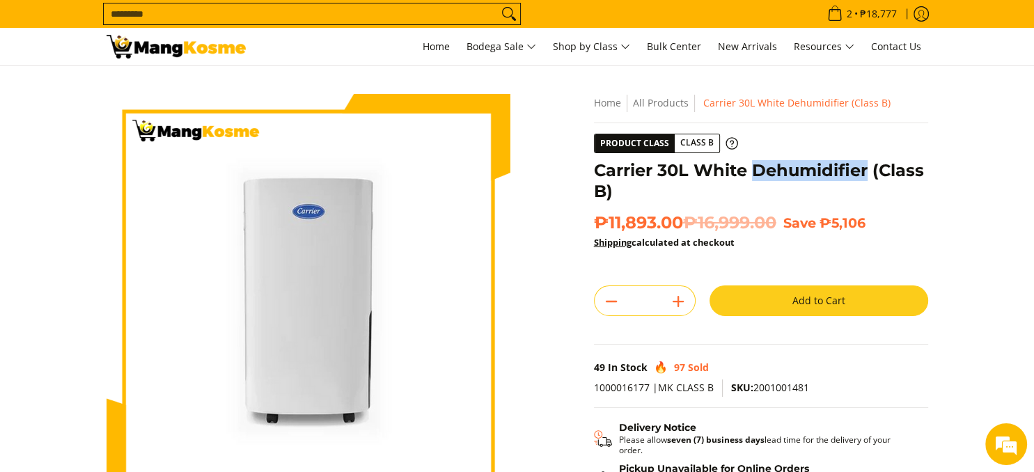
drag, startPoint x: 750, startPoint y: 169, endPoint x: 866, endPoint y: 167, distance: 116.3
click at [866, 167] on h1 "Carrier 30L White Dehumidifier (Class B)" at bounding box center [761, 181] width 334 height 42
copy h1 "Dehumidifier"
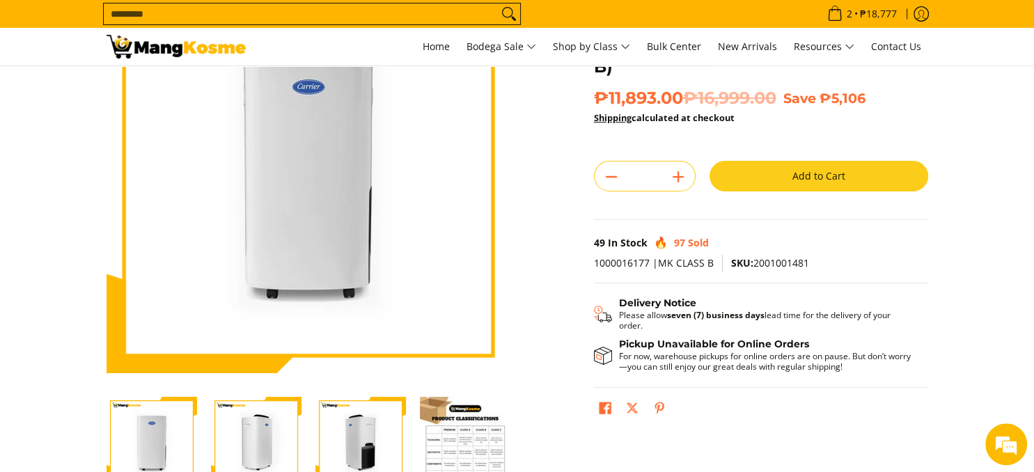
scroll to position [147, 0]
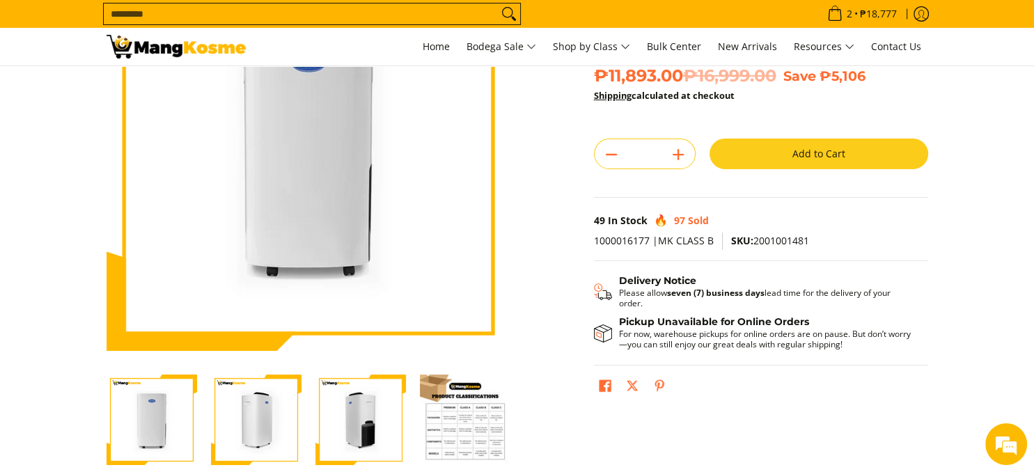
click at [619, 434] on div "Skip to Main Content Enable zoom Disable zoom Enable zoom Disable zoom Enable z…" at bounding box center [518, 244] width 836 height 594
click at [609, 155] on icon "Subtract" at bounding box center [612, 155] width 20 height 20
click at [554, 149] on div "Skip to Main Content Enable zoom Disable zoom Enable zoom Disable zoom Enable z…" at bounding box center [518, 244] width 836 height 594
click at [942, 355] on section "Skip to Main Content Enable zoom Disable zoom Enable zoom Disable zoom Enable z…" at bounding box center [517, 237] width 1034 height 636
click at [556, 168] on div "Skip to Main Content Enable zoom Disable zoom Enable zoom Disable zoom Enable z…" at bounding box center [518, 244] width 836 height 594
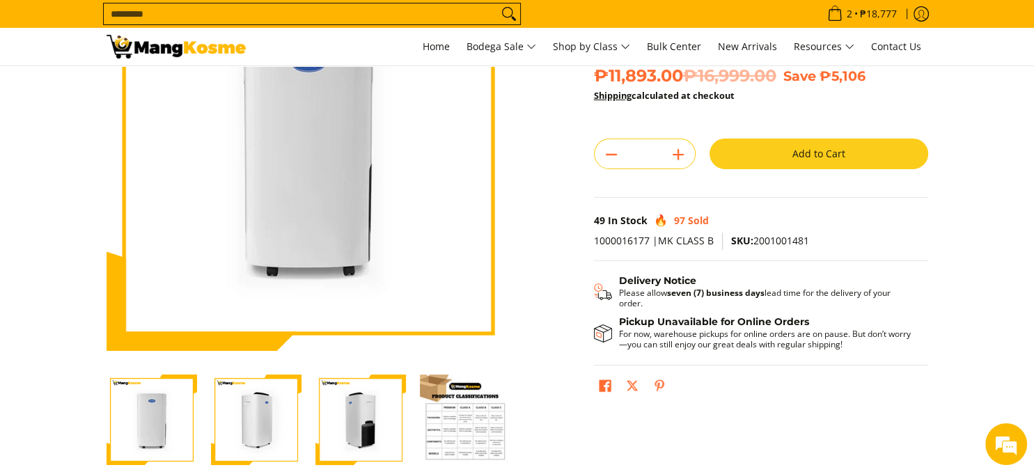
click at [793, 430] on div "Skip to Main Content Enable zoom Disable zoom Enable zoom Disable zoom Enable z…" at bounding box center [518, 244] width 836 height 594
click at [717, 416] on div "Skip to Main Content Enable zoom Disable zoom Enable zoom Disable zoom Enable z…" at bounding box center [518, 244] width 836 height 594
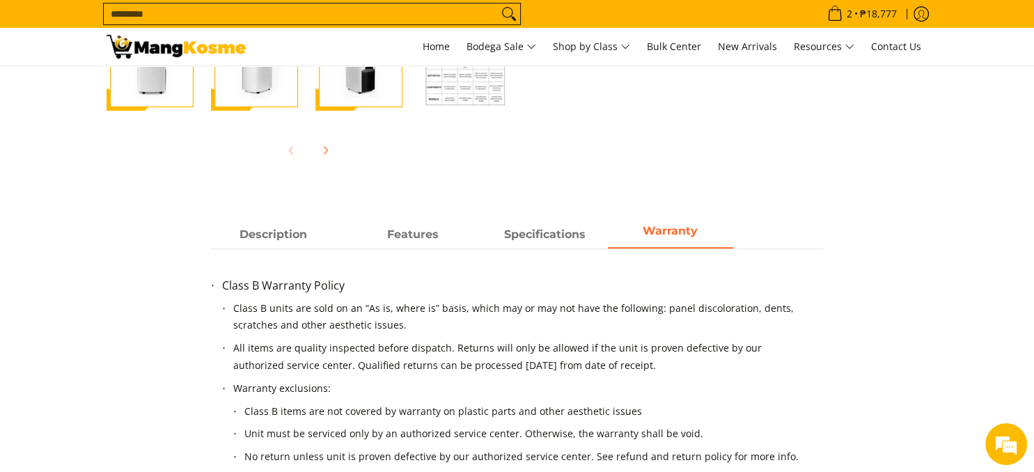
scroll to position [354, 0]
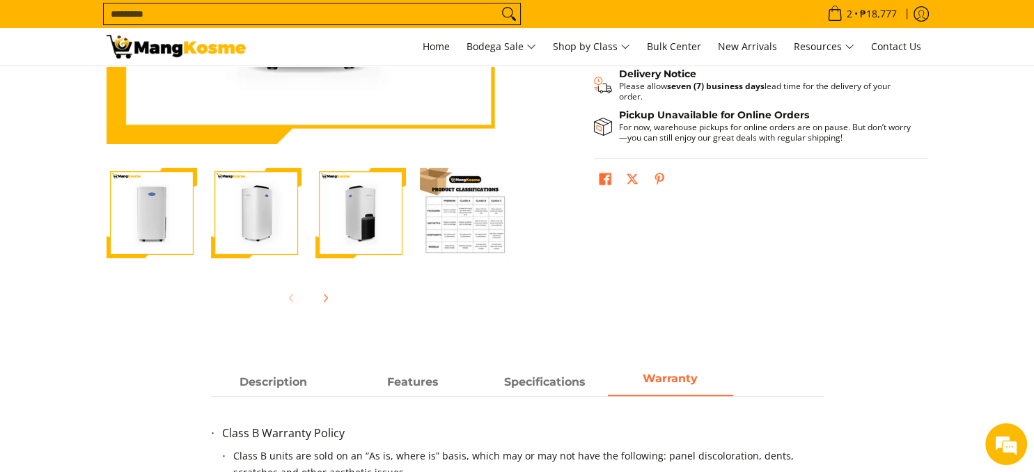
click at [473, 219] on img "Carrier 30L White Dehumidifier (Class B)-4" at bounding box center [465, 213] width 91 height 91
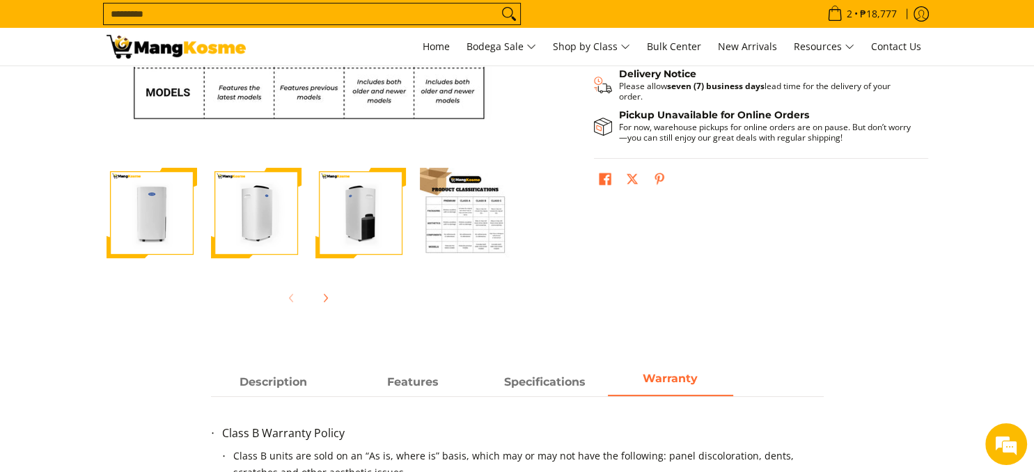
click at [468, 231] on img "Carrier 30L White Dehumidifier (Class B)-4" at bounding box center [465, 213] width 91 height 91
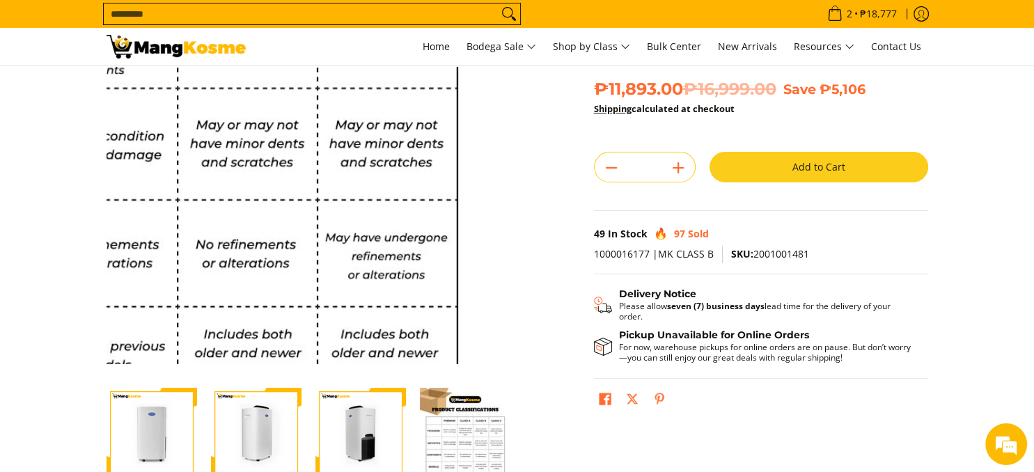
scroll to position [60, 0]
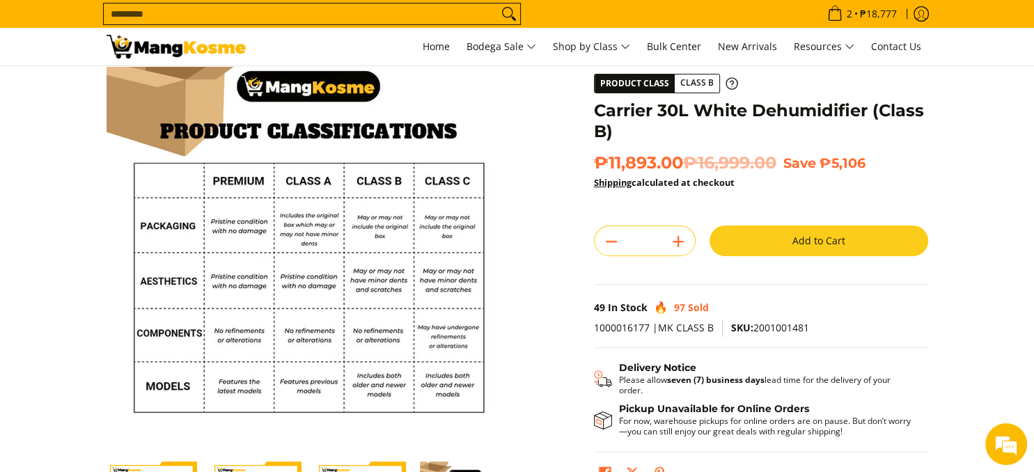
click at [545, 220] on div "Skip to Main Content Enable zoom Disable zoom Enable zoom Disable zoom Enable z…" at bounding box center [518, 331] width 836 height 594
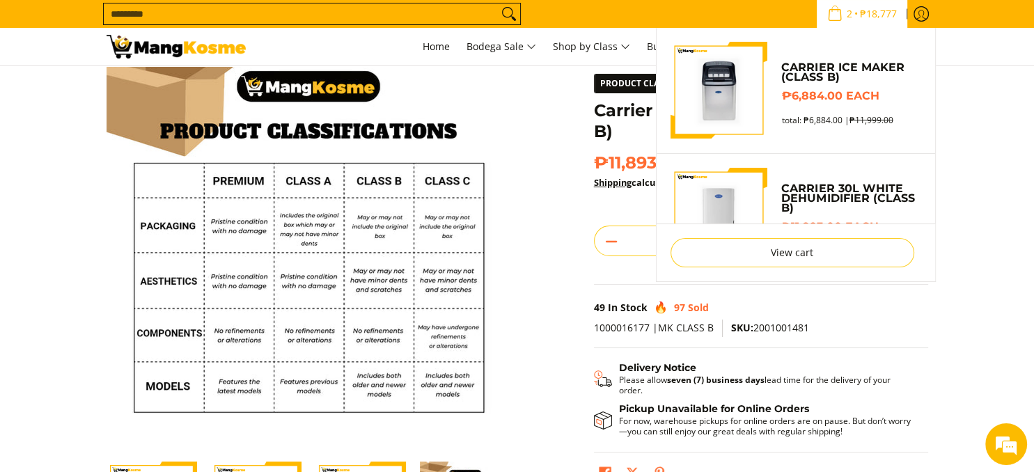
click at [724, 94] on img "Sub Menu" at bounding box center [720, 91] width 98 height 98
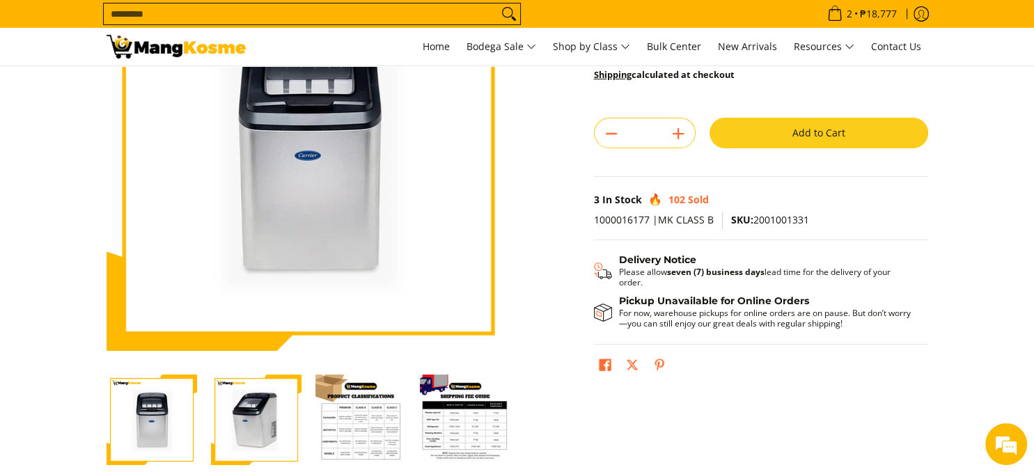
scroll to position [220, 0]
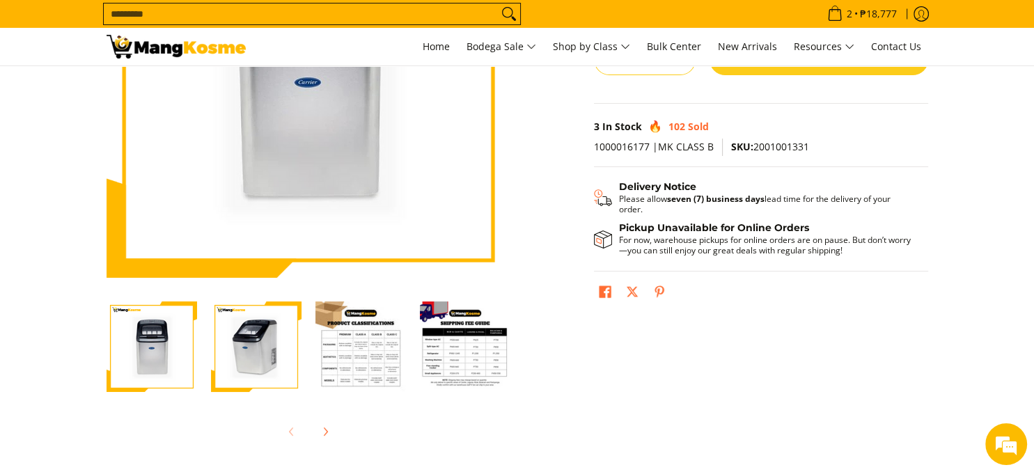
click at [475, 341] on img "Carrier Ice Maker (Class B)-4" at bounding box center [465, 347] width 91 height 91
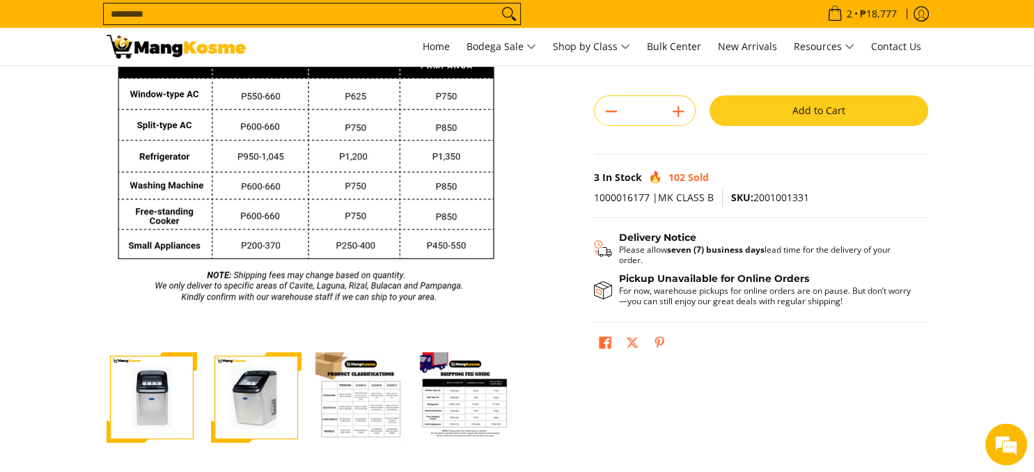
scroll to position [0, 0]
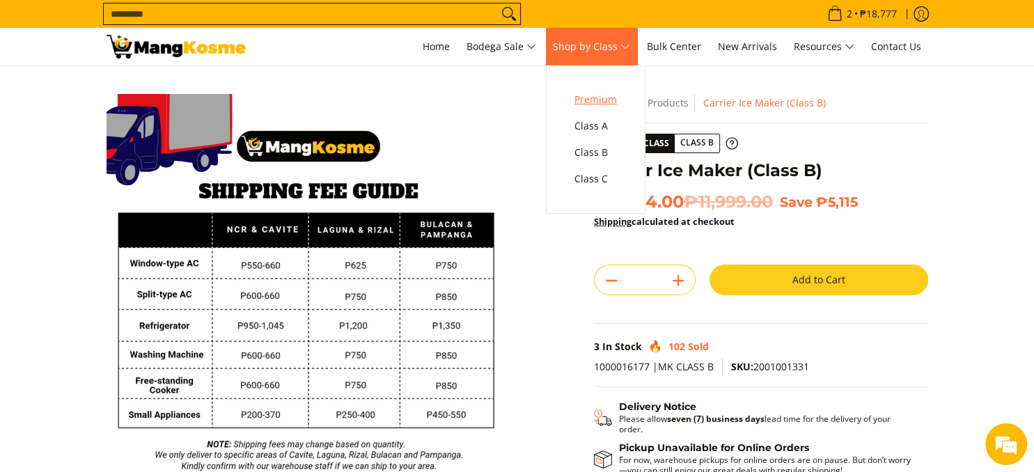
click at [600, 103] on span "Premium" at bounding box center [596, 99] width 42 height 17
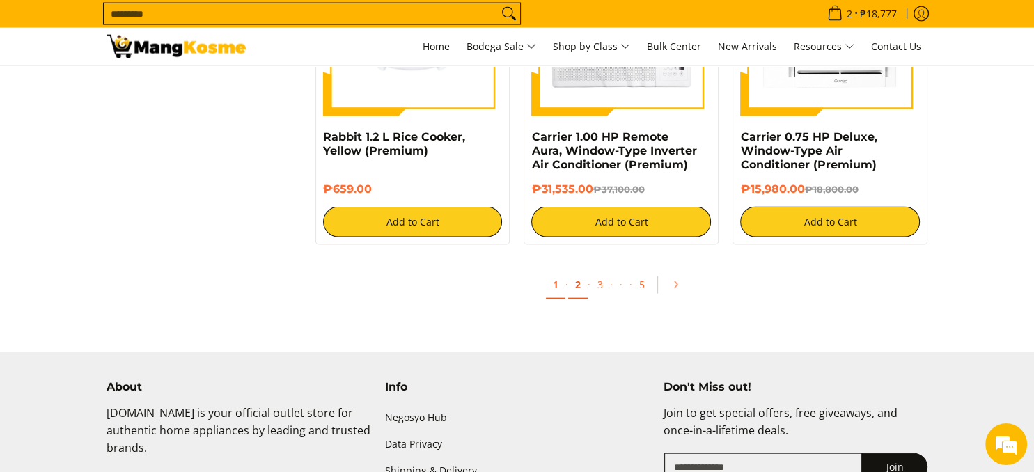
click at [575, 288] on link "2" at bounding box center [578, 285] width 20 height 29
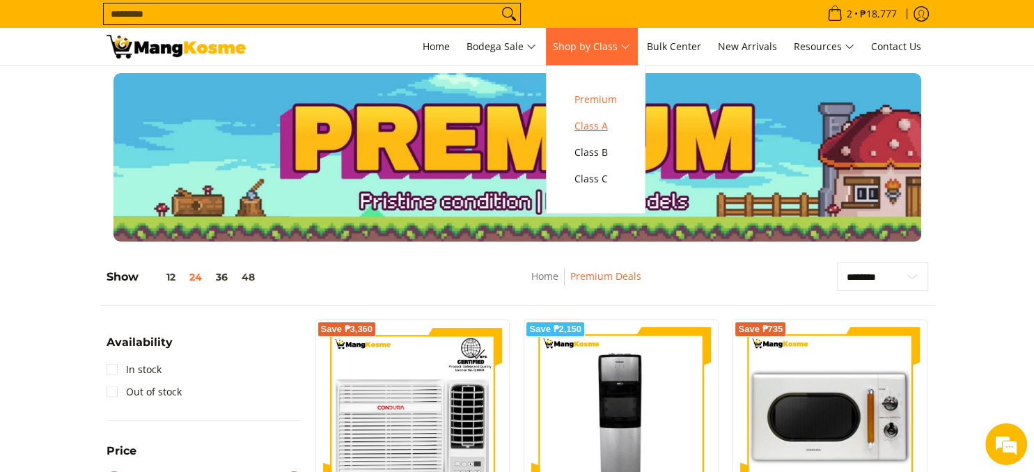
click at [600, 124] on span "Class A" at bounding box center [596, 126] width 42 height 17
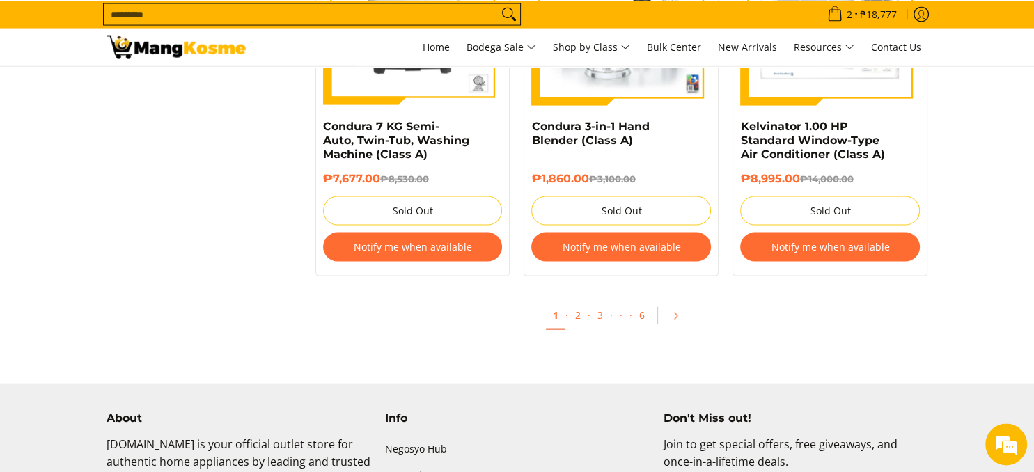
scroll to position [3015, 0]
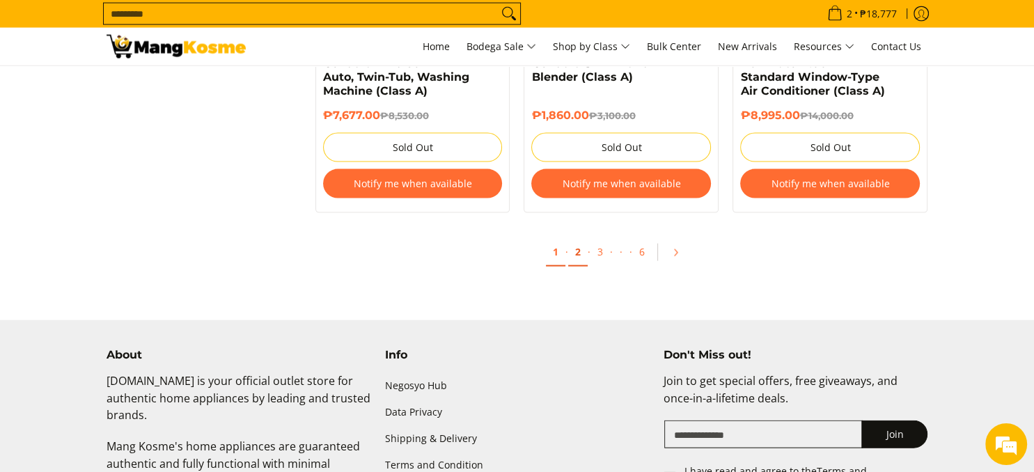
click at [575, 263] on link "2" at bounding box center [578, 252] width 20 height 29
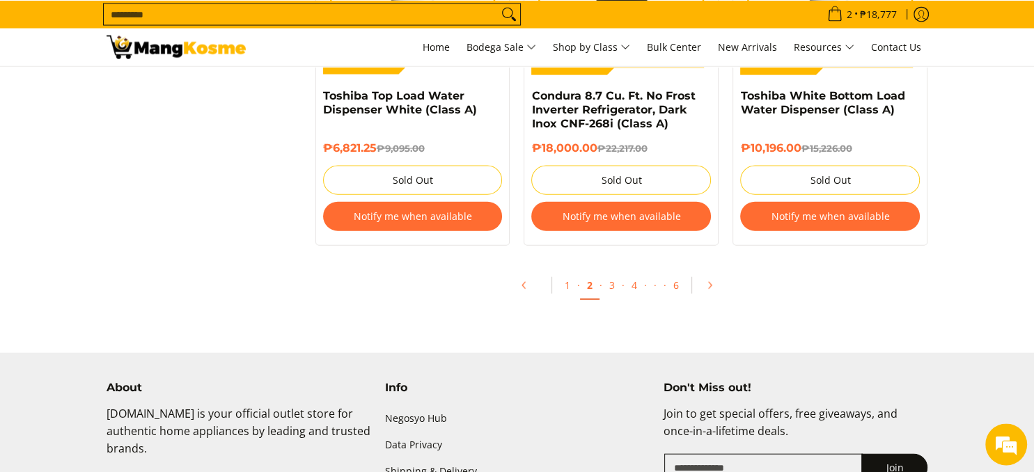
scroll to position [3089, 0]
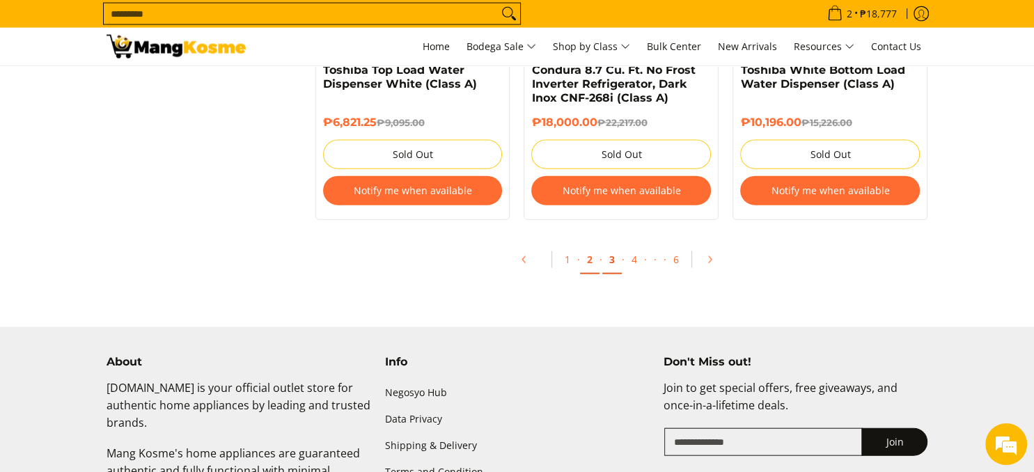
click at [609, 258] on link "3" at bounding box center [612, 260] width 20 height 29
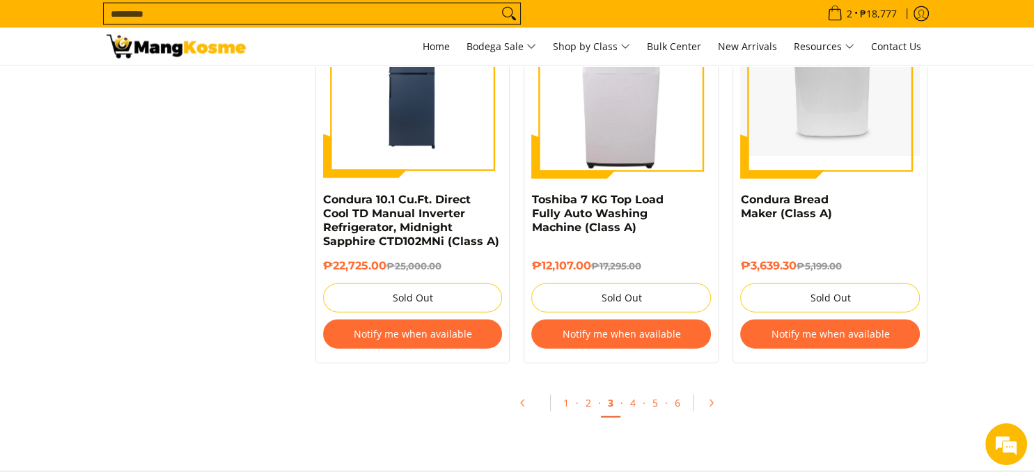
scroll to position [3089, 0]
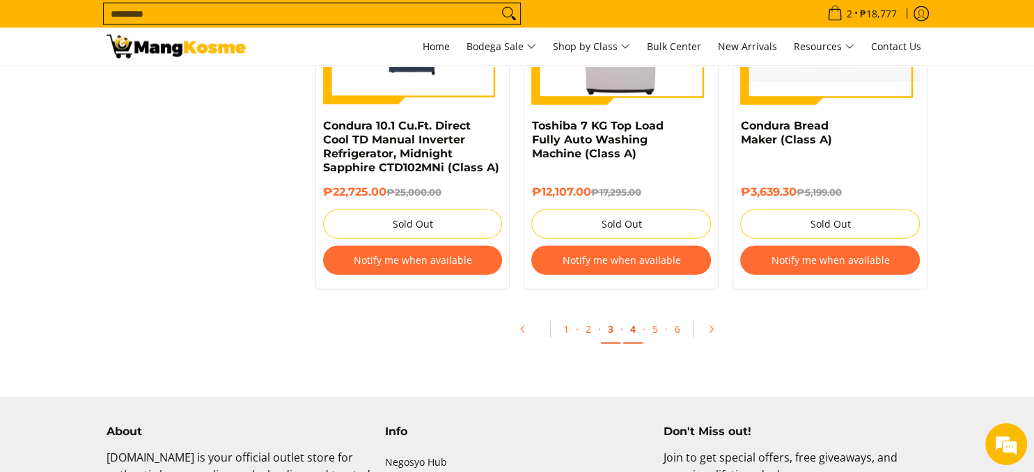
click at [637, 327] on link "4" at bounding box center [633, 330] width 20 height 29
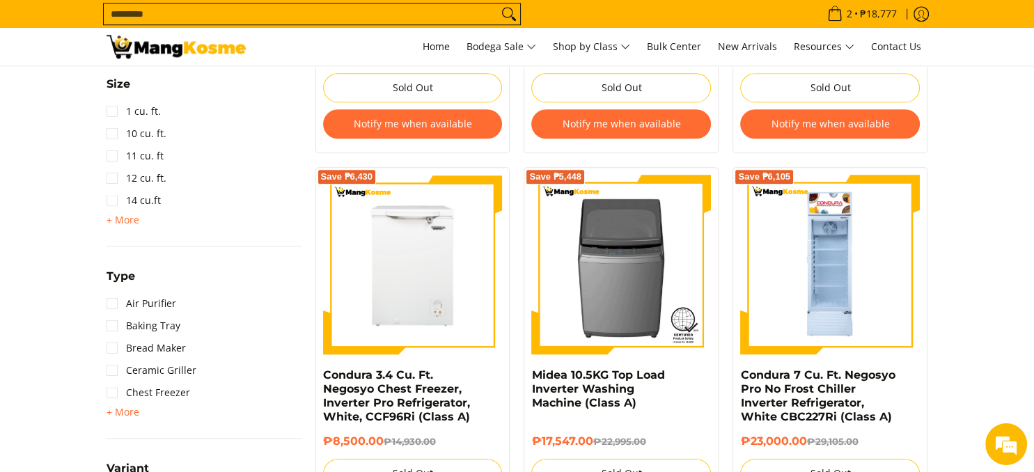
scroll to position [1323, 0]
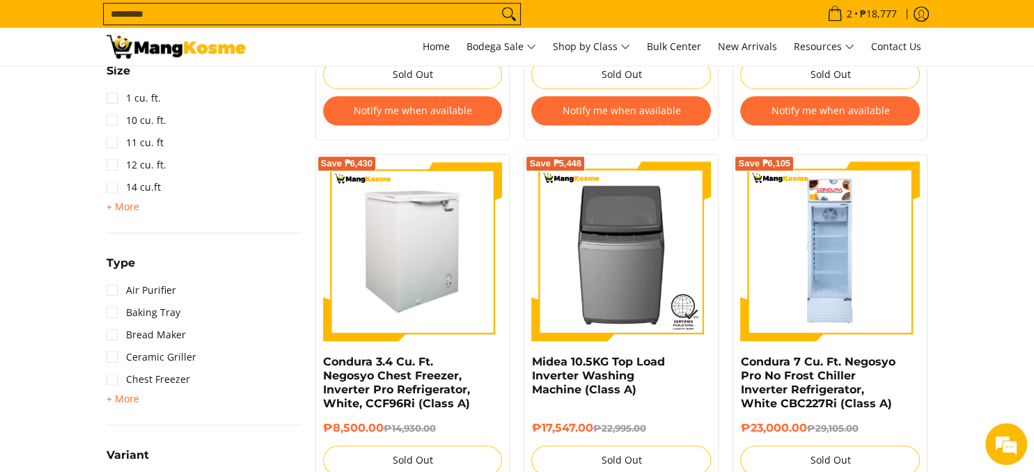
click at [427, 247] on img at bounding box center [413, 252] width 180 height 180
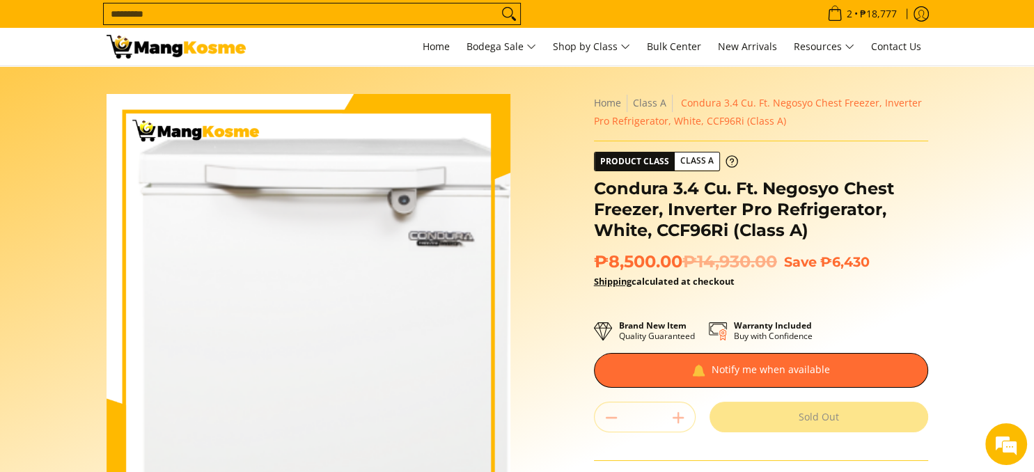
click at [302, 244] on img at bounding box center [309, 296] width 404 height 404
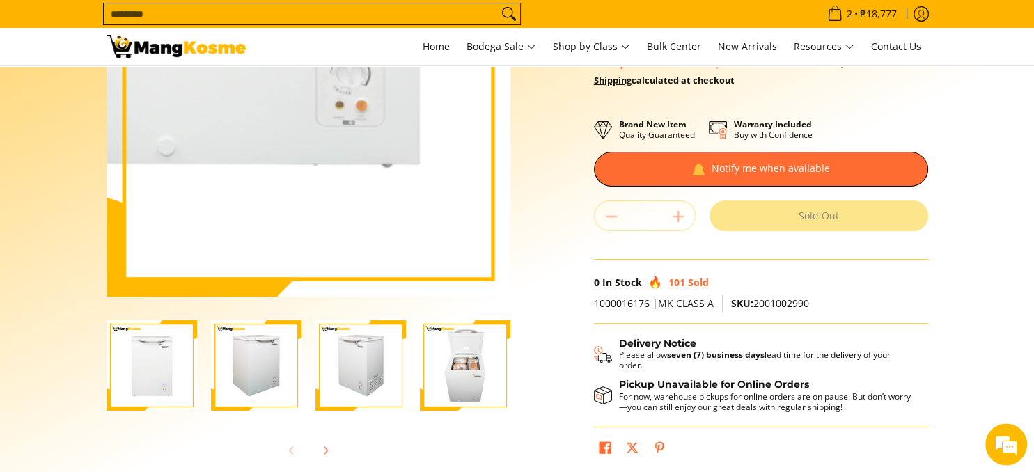
scroll to position [294, 0]
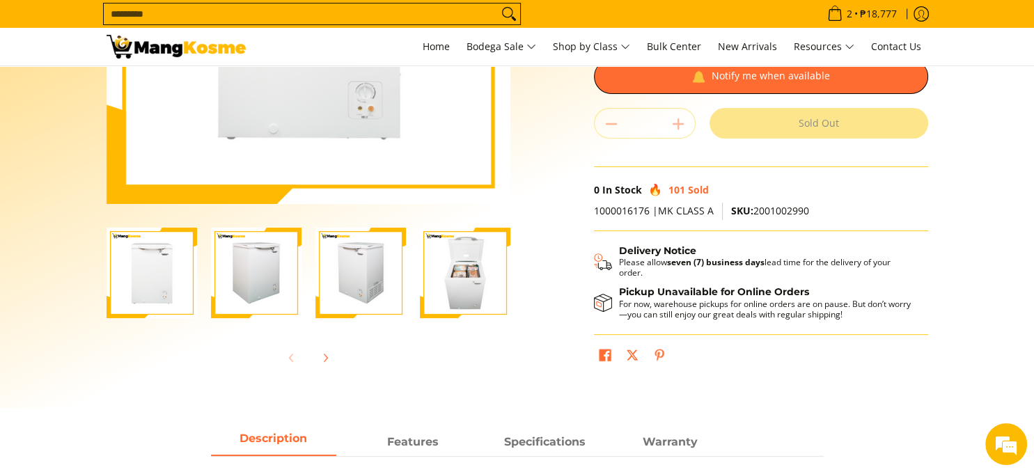
click at [486, 263] on img "Condura 3.4 Cu. Ft. Negosyo Chest Freezer, Inverter Pro Refrigerator, White, CC…" at bounding box center [465, 273] width 91 height 91
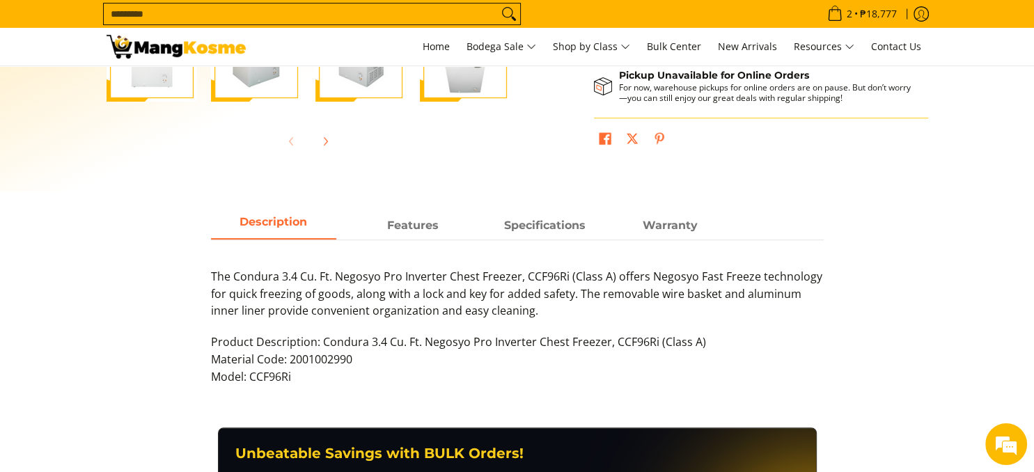
scroll to position [515, 0]
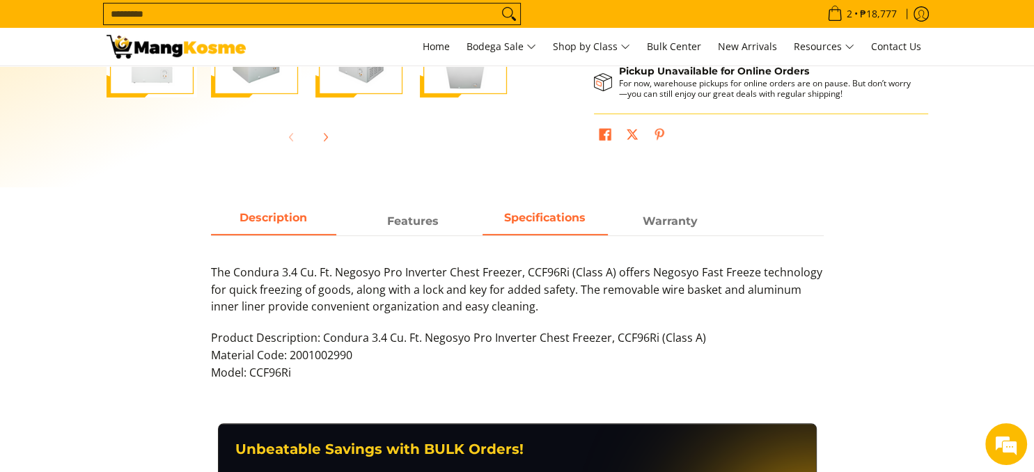
click at [547, 219] on span "Specifications" at bounding box center [545, 221] width 125 height 25
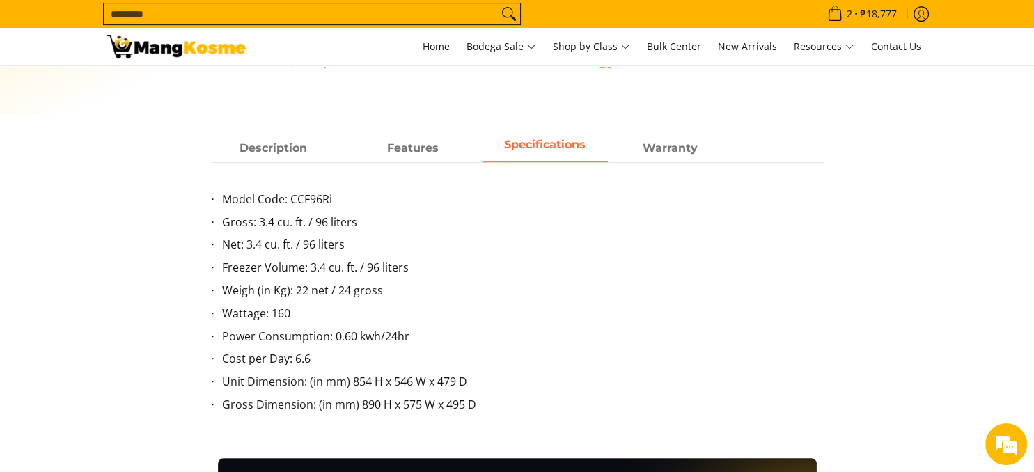
scroll to position [662, 0]
